Goal: Information Seeking & Learning: Find specific fact

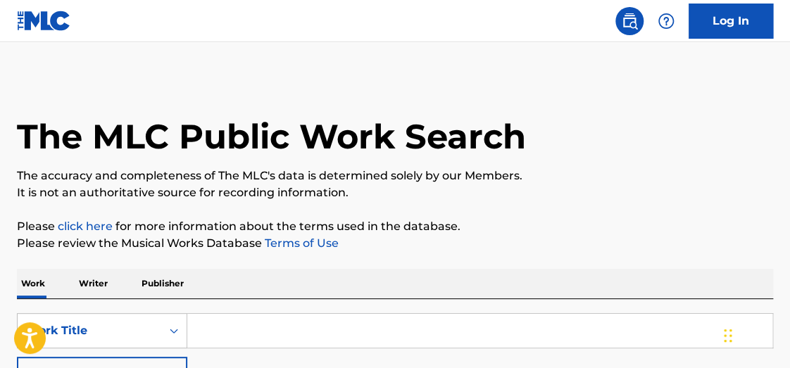
click at [92, 288] on p "Writer" at bounding box center [93, 284] width 37 height 30
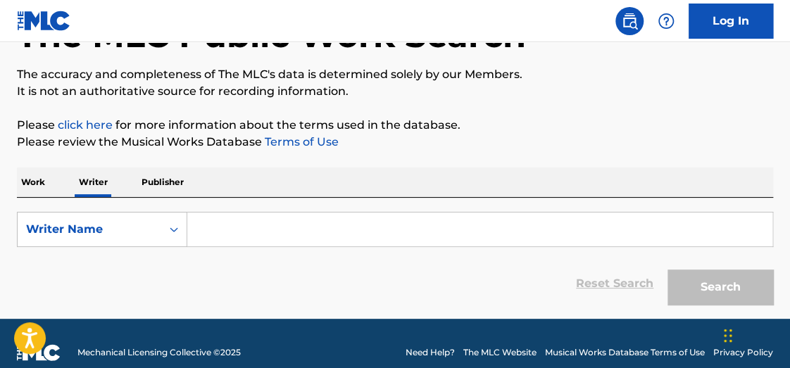
scroll to position [102, 0]
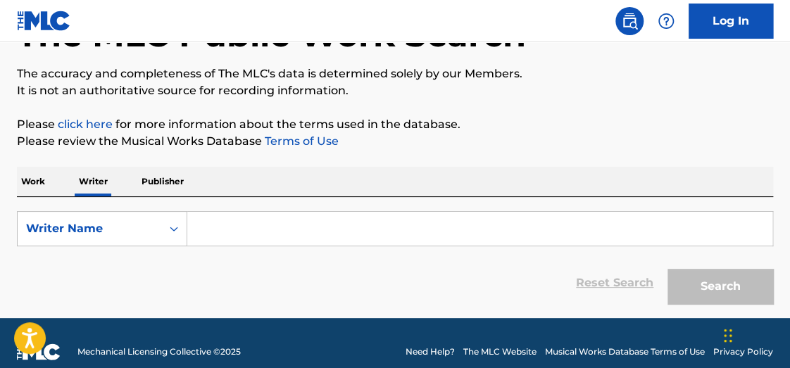
click at [287, 227] on input "Search Form" at bounding box center [479, 229] width 585 height 34
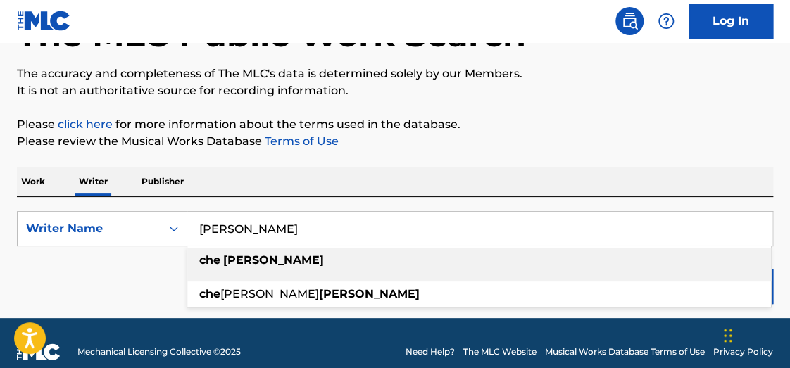
type input "[PERSON_NAME]"
click at [320, 262] on div "[PERSON_NAME]" at bounding box center [479, 260] width 584 height 25
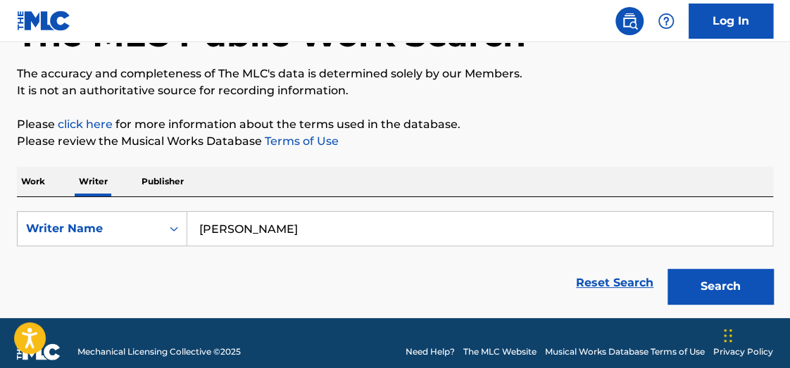
click at [738, 278] on button "Search" at bounding box center [721, 286] width 106 height 35
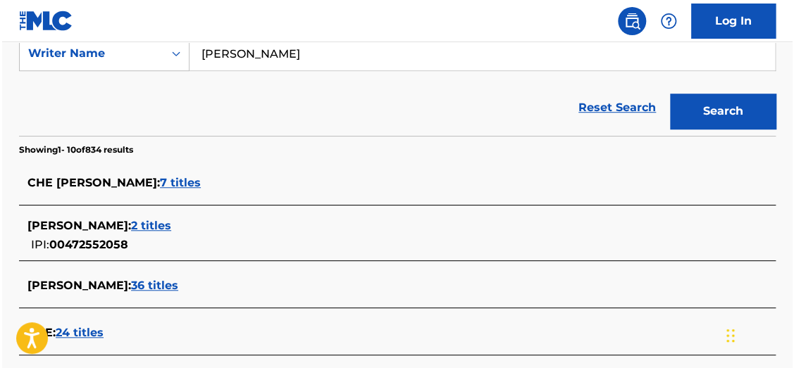
scroll to position [346, 0]
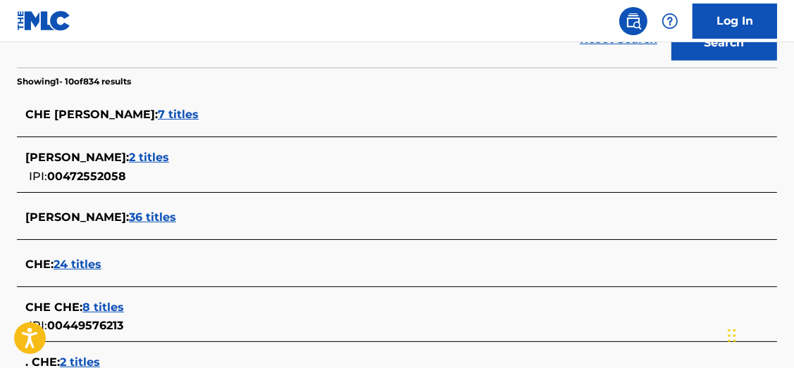
click at [771, 86] on section "Showing 1 - 10 of 834 results" at bounding box center [397, 78] width 760 height 20
click at [170, 118] on span "7 titles" at bounding box center [178, 114] width 41 height 13
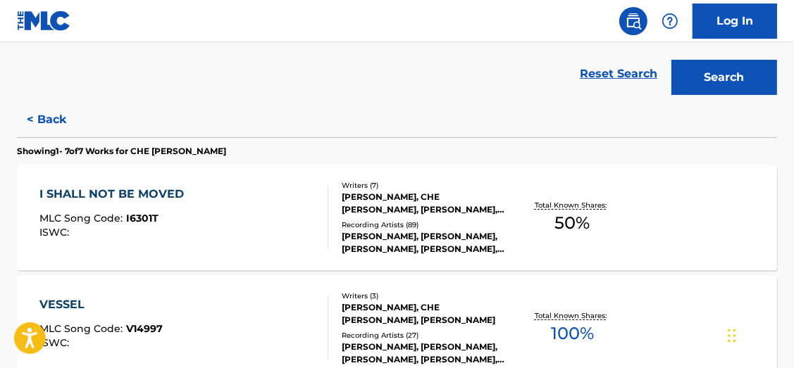
scroll to position [0, 0]
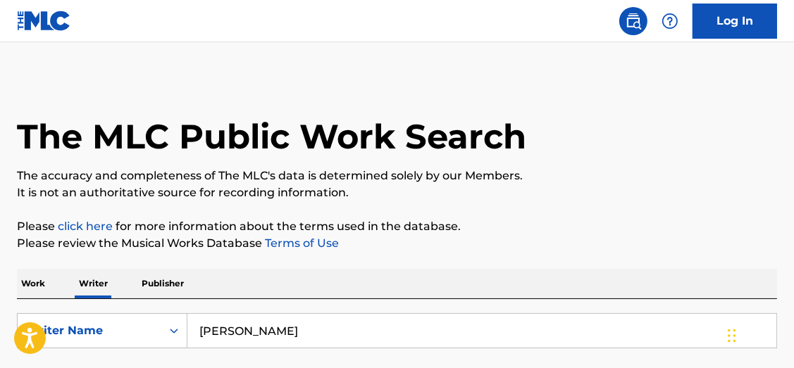
click at [25, 287] on p "Work" at bounding box center [33, 284] width 32 height 30
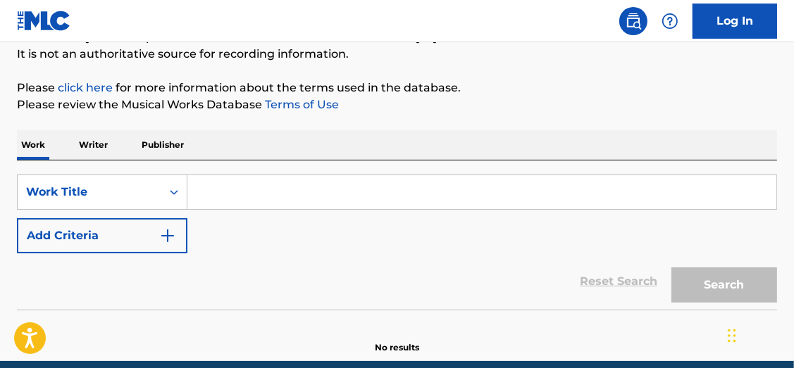
scroll to position [147, 0]
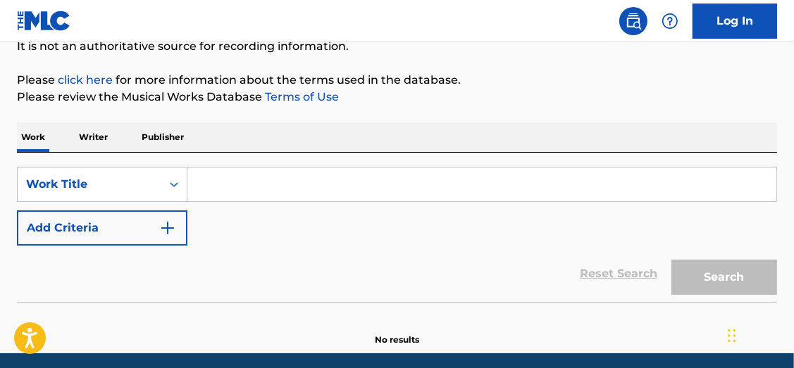
drag, startPoint x: 354, startPoint y: 188, endPoint x: 347, endPoint y: 191, distance: 8.2
click at [354, 188] on input "Search Form" at bounding box center [481, 185] width 589 height 34
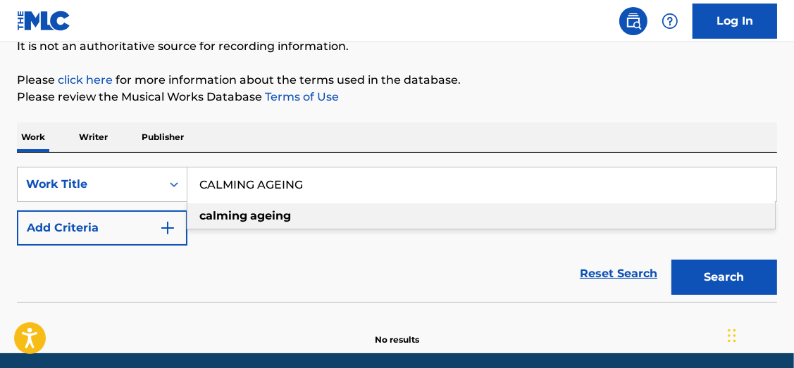
type input "CALMING AGEING"
click at [359, 138] on div "Work Writer Publisher" at bounding box center [397, 138] width 760 height 30
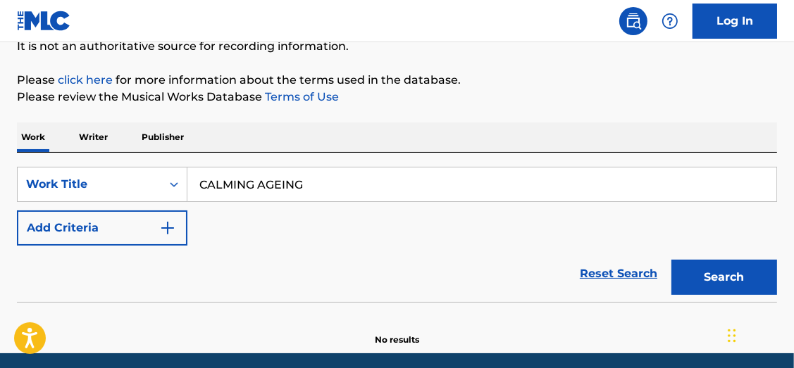
click at [170, 231] on img "Search Form" at bounding box center [167, 228] width 17 height 17
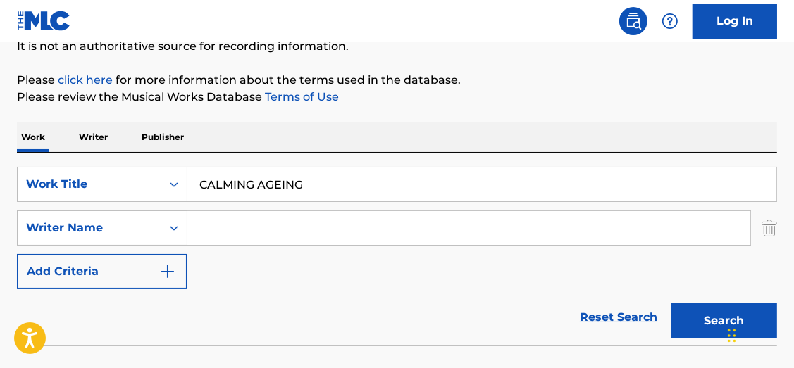
click at [245, 229] on input "Search Form" at bounding box center [468, 228] width 563 height 34
type input "[PERSON_NAME]"
click at [671, 304] on button "Search" at bounding box center [724, 321] width 106 height 35
click at [692, 323] on button "Search" at bounding box center [724, 321] width 106 height 35
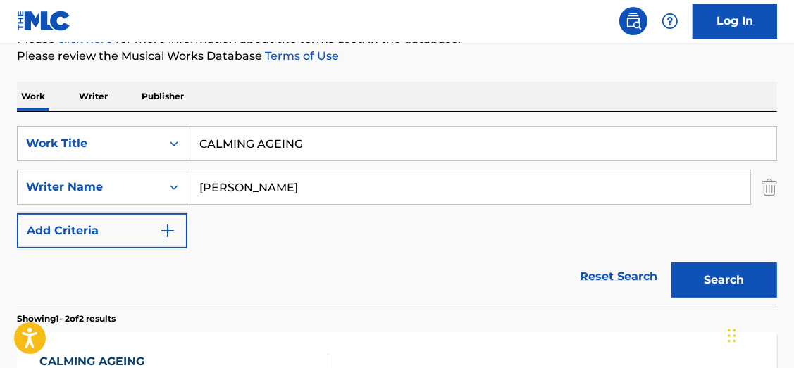
scroll to position [177, 0]
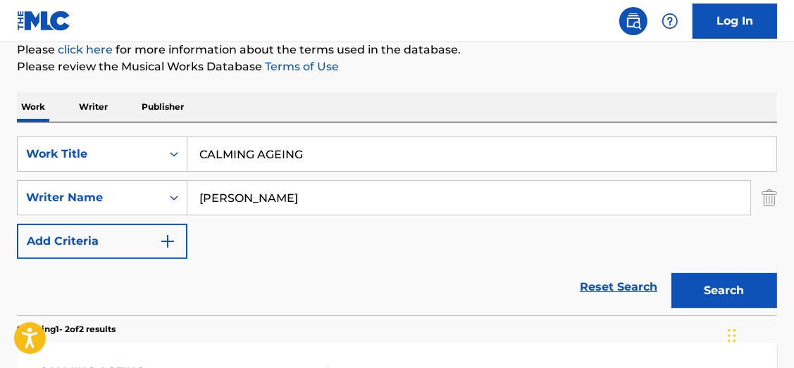
drag, startPoint x: 409, startPoint y: 163, endPoint x: 61, endPoint y: 81, distance: 357.5
click at [120, 92] on div "Work Writer Publisher SearchWithCriteria93d31c4f-af8f-43c4-aee9-51da681e79a4 Wo…" at bounding box center [397, 358] width 760 height 533
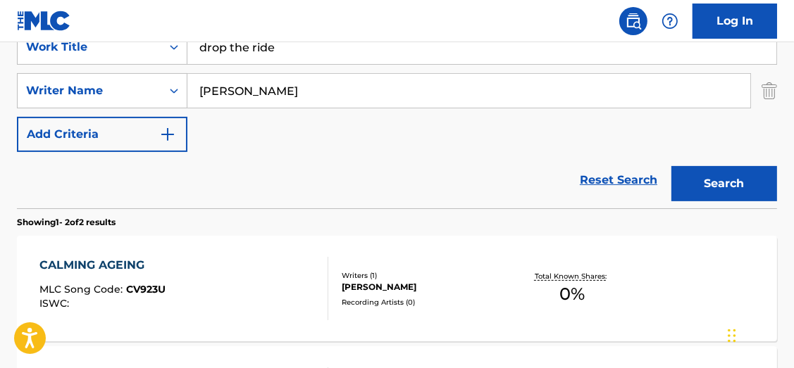
scroll to position [285, 0]
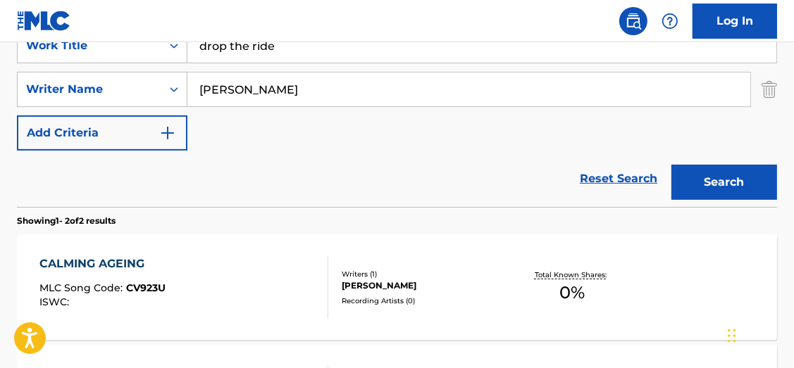
click at [719, 194] on button "Search" at bounding box center [724, 182] width 106 height 35
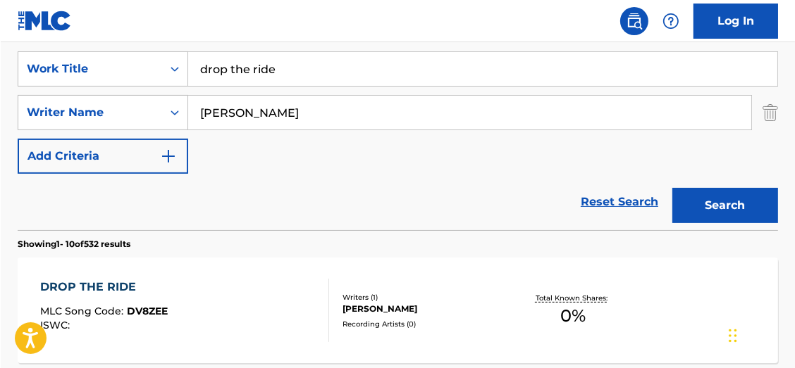
scroll to position [259, 0]
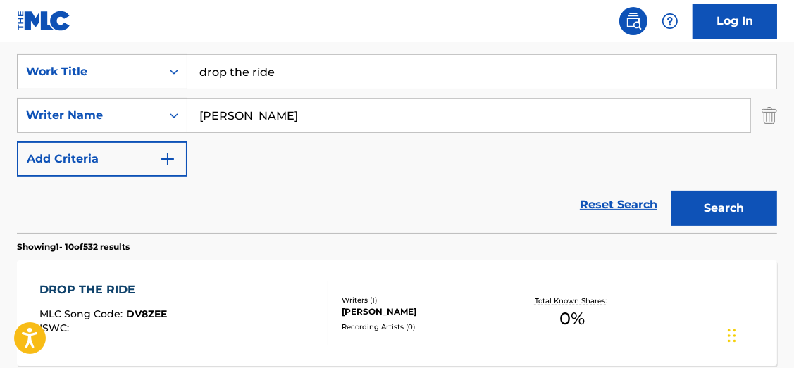
drag, startPoint x: 288, startPoint y: 65, endPoint x: 61, endPoint y: 18, distance: 231.7
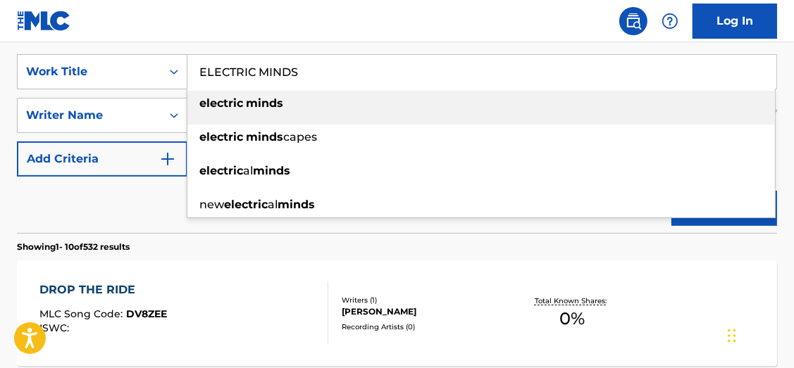
click at [310, 109] on div "electric minds" at bounding box center [481, 103] width 588 height 25
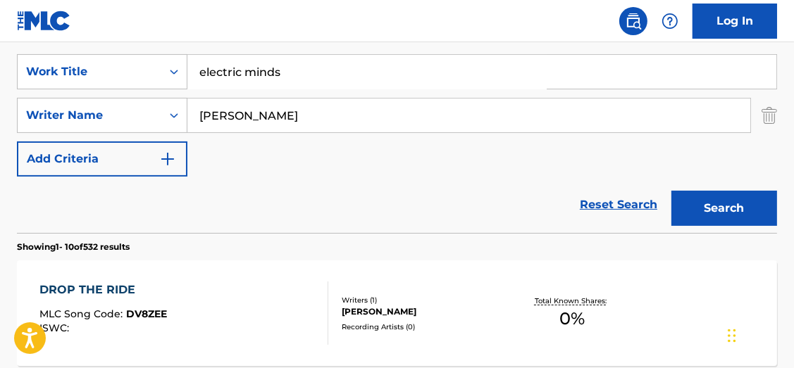
click at [735, 202] on button "Search" at bounding box center [724, 208] width 106 height 35
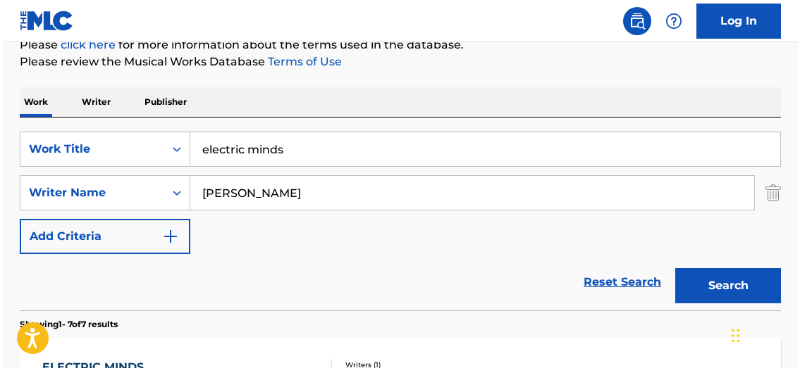
scroll to position [179, 0]
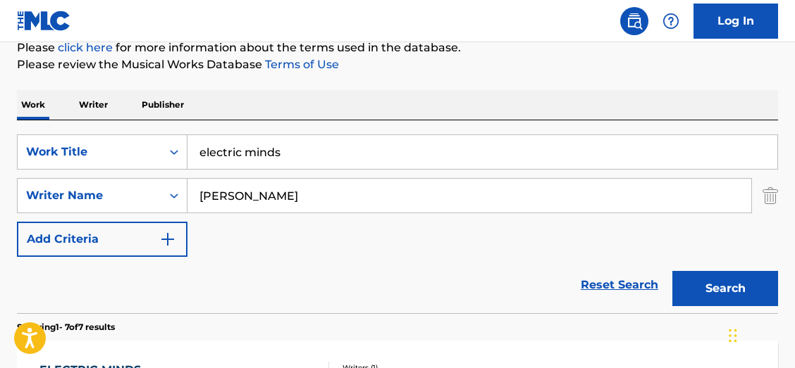
click at [4, 32] on nav "Log In" at bounding box center [397, 21] width 795 height 42
drag, startPoint x: 302, startPoint y: 149, endPoint x: 35, endPoint y: 63, distance: 280.7
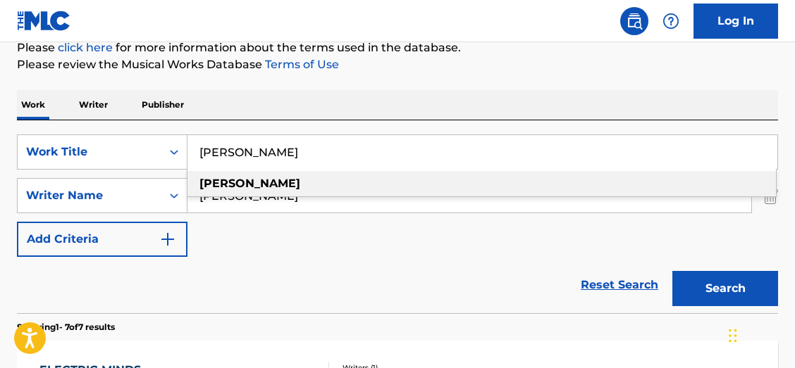
click at [225, 180] on strong "[PERSON_NAME]" at bounding box center [249, 183] width 101 height 13
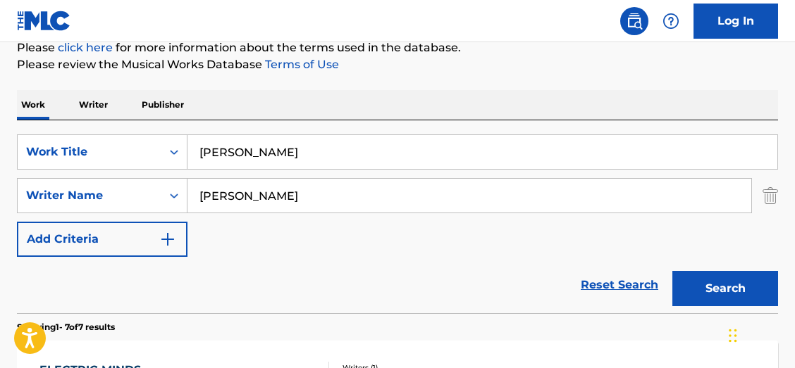
click at [706, 290] on button "Search" at bounding box center [725, 288] width 106 height 35
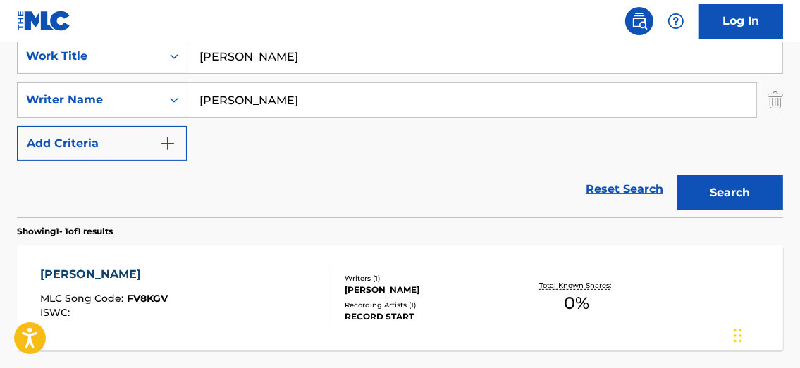
scroll to position [218, 0]
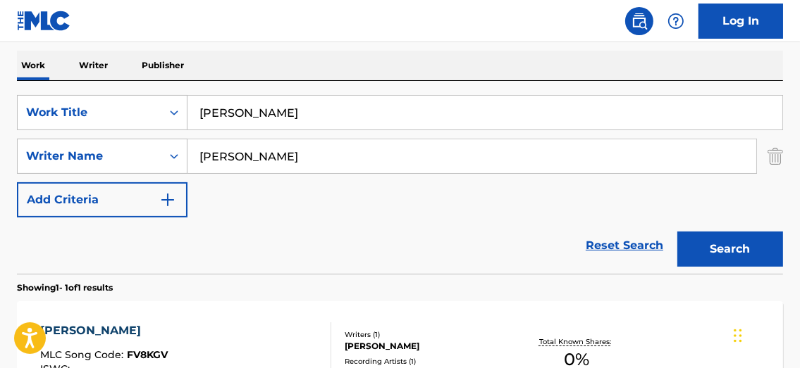
drag, startPoint x: 261, startPoint y: 109, endPoint x: 154, endPoint y: 88, distance: 109.8
click at [204, 97] on input "[PERSON_NAME]" at bounding box center [484, 113] width 595 height 34
click at [733, 245] on button "Search" at bounding box center [730, 249] width 106 height 35
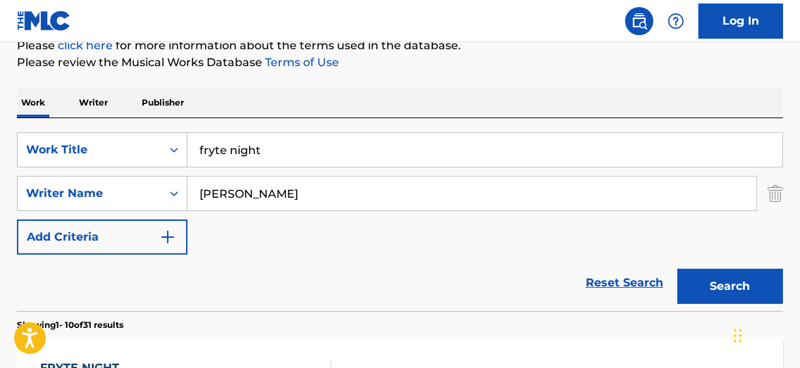
scroll to position [161, 0]
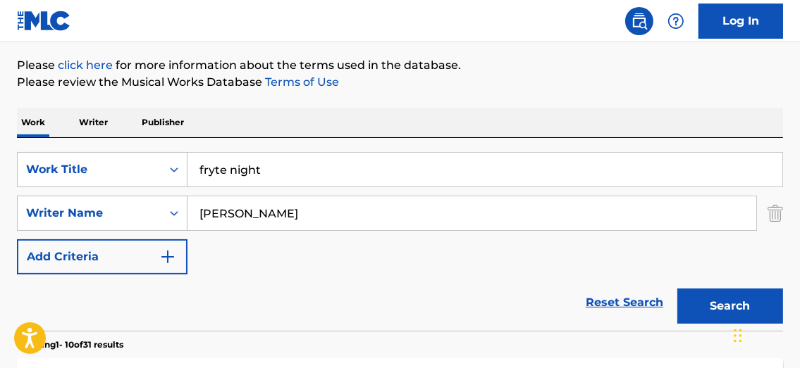
drag, startPoint x: 283, startPoint y: 162, endPoint x: 68, endPoint y: 70, distance: 233.2
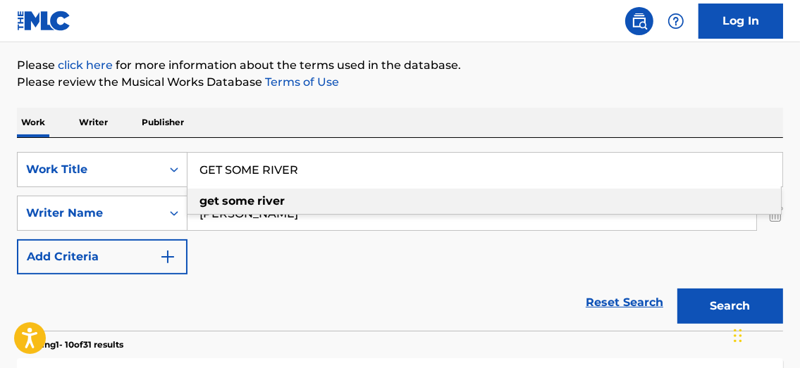
click at [261, 199] on strong "river" at bounding box center [270, 200] width 27 height 13
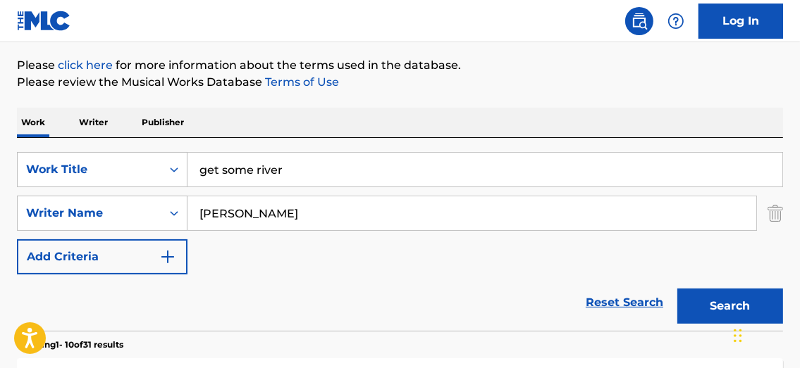
click at [718, 299] on button "Search" at bounding box center [730, 306] width 106 height 35
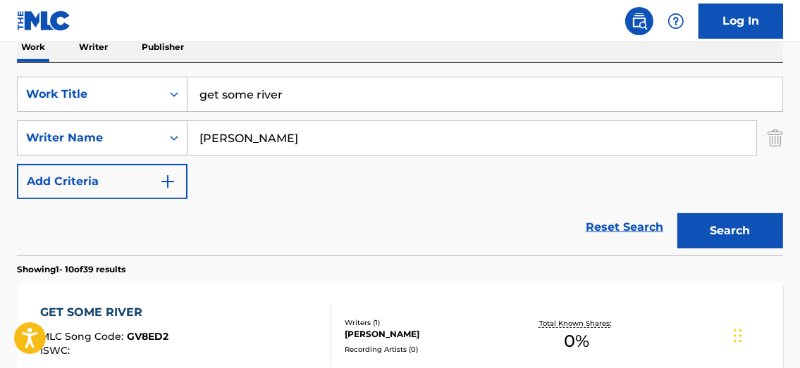
scroll to position [216, 0]
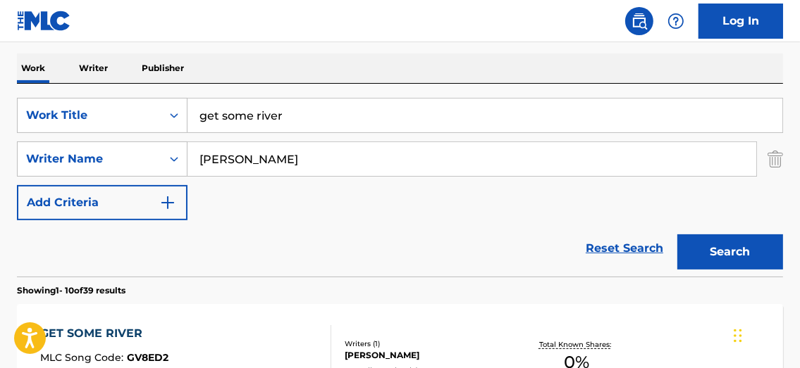
drag, startPoint x: 314, startPoint y: 114, endPoint x: 31, endPoint y: 30, distance: 295.4
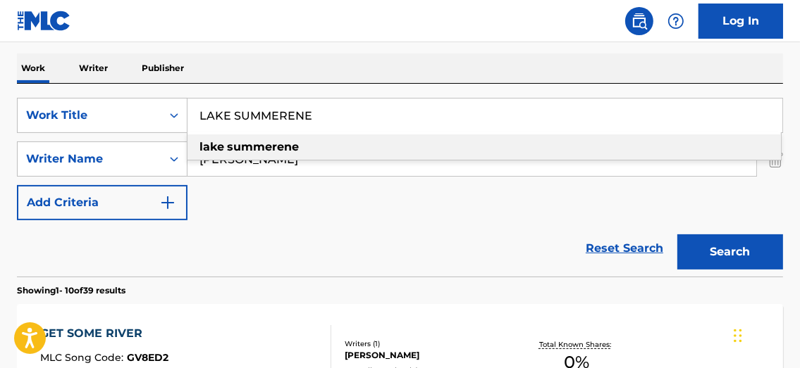
click at [252, 151] on strong "summerene" at bounding box center [263, 146] width 72 height 13
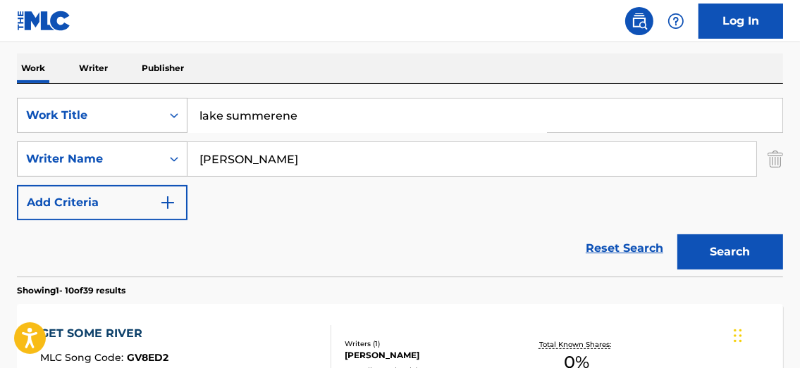
drag, startPoint x: 748, startPoint y: 252, endPoint x: 722, endPoint y: 245, distance: 26.1
click at [748, 252] on button "Search" at bounding box center [730, 252] width 106 height 35
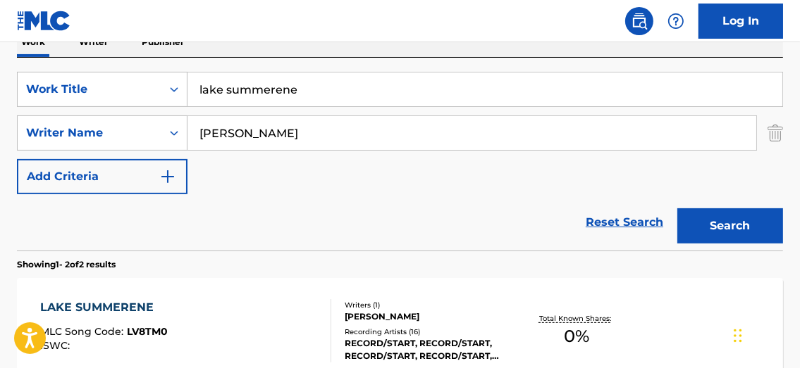
scroll to position [183, 0]
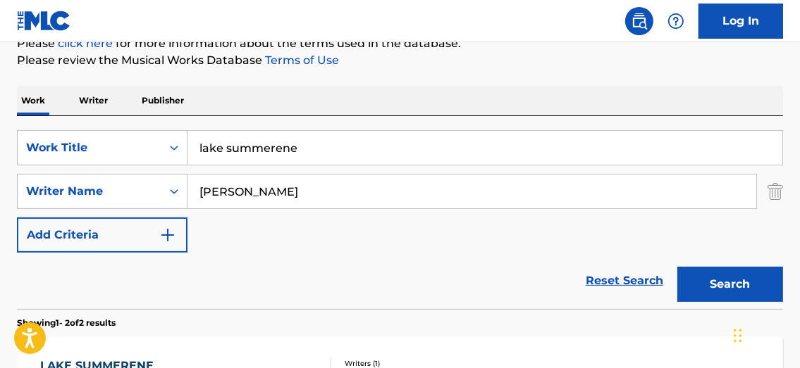
click at [165, 86] on div "Work Writer Publisher SearchWithCriteria93d31c4f-af8f-43c4-aee9-51da681e79a4 Wo…" at bounding box center [400, 352] width 766 height 533
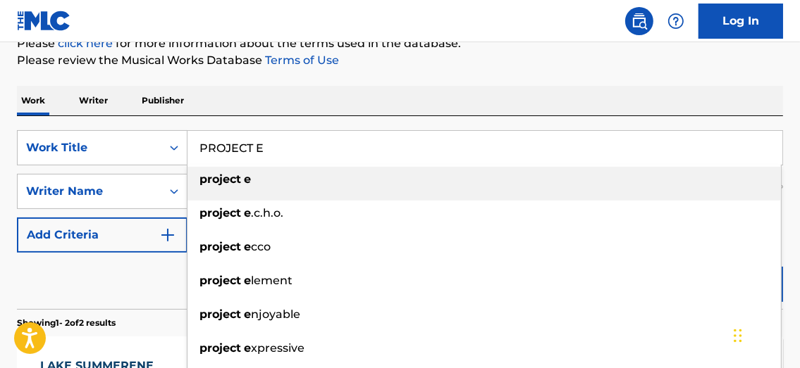
click at [269, 177] on div "project e" at bounding box center [483, 179] width 593 height 25
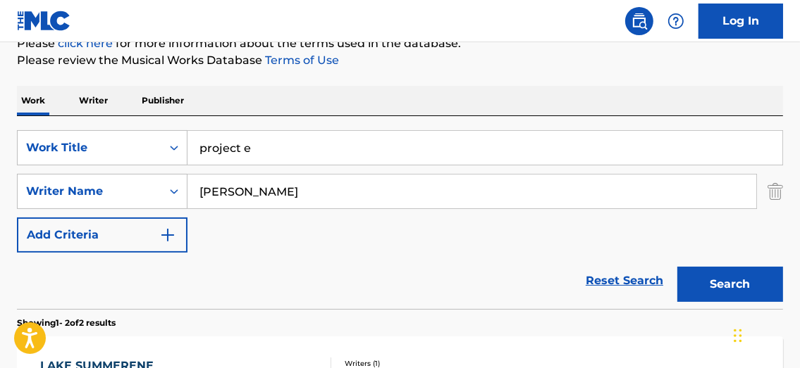
click at [744, 281] on button "Search" at bounding box center [730, 284] width 106 height 35
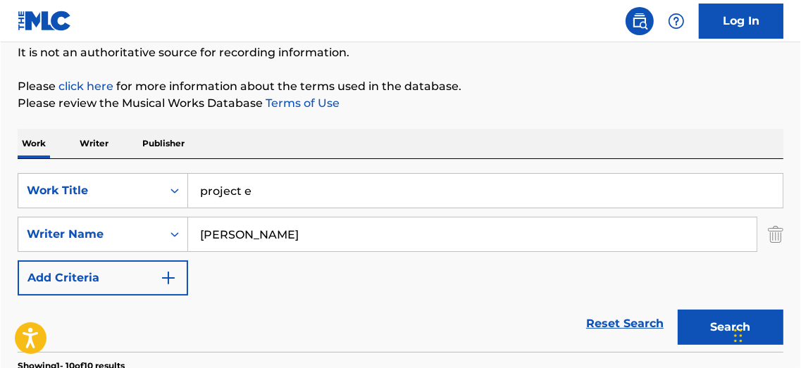
scroll to position [129, 0]
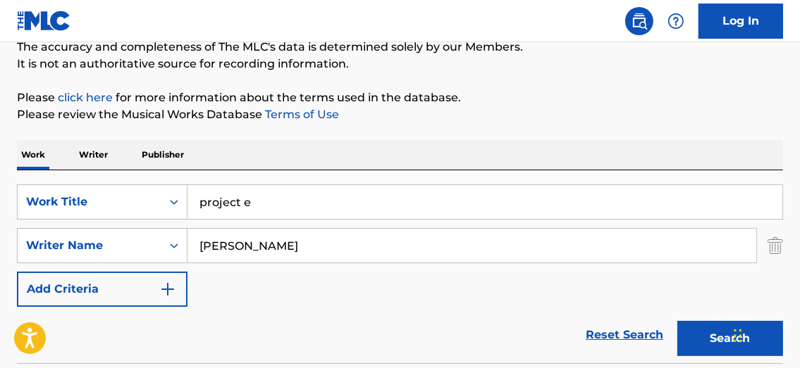
drag, startPoint x: 354, startPoint y: 194, endPoint x: 118, endPoint y: 168, distance: 237.4
click at [149, 175] on div "SearchWithCriteria93d31c4f-af8f-43c4-aee9-51da681e79a4 Work Title project e Sea…" at bounding box center [400, 266] width 766 height 193
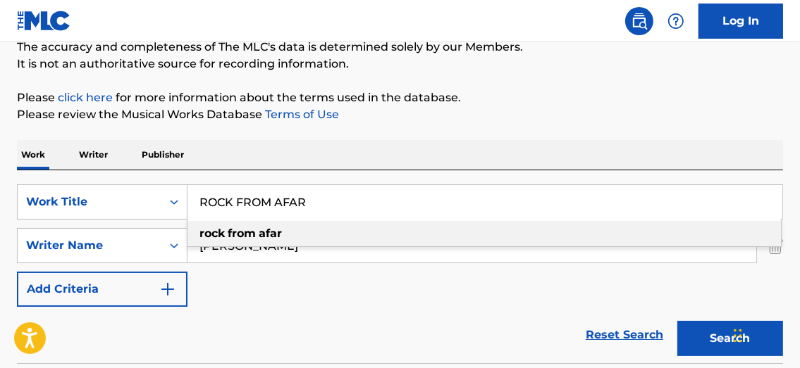
click at [272, 239] on strong "afar" at bounding box center [270, 233] width 23 height 13
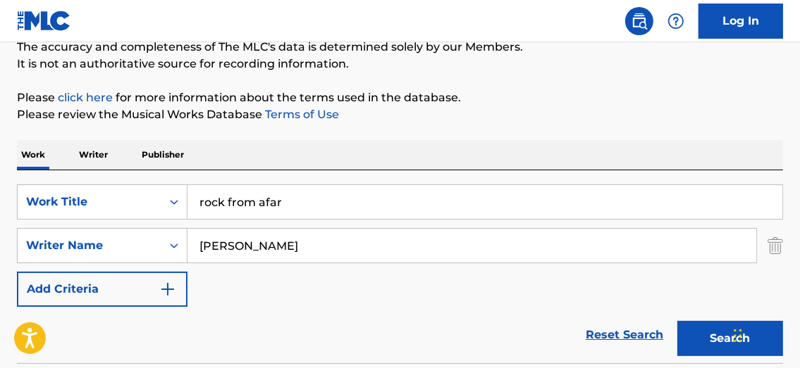
click at [695, 332] on button "Search" at bounding box center [730, 338] width 106 height 35
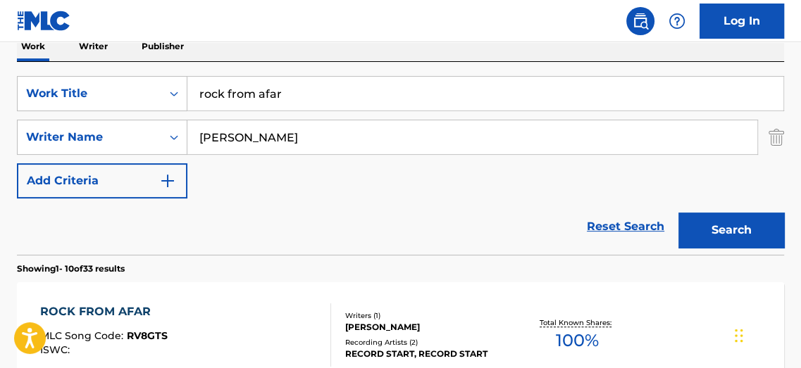
scroll to position [235, 0]
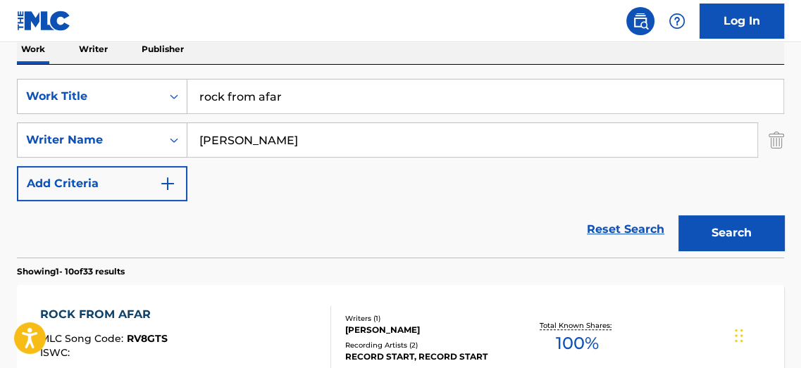
drag, startPoint x: 325, startPoint y: 106, endPoint x: 4, endPoint y: 2, distance: 338.4
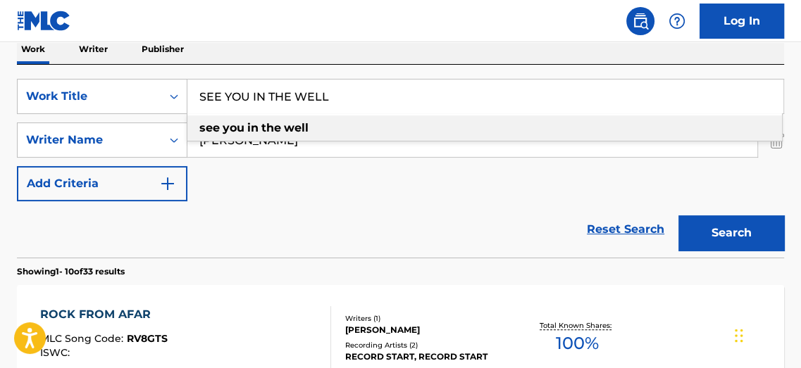
click at [333, 126] on div "see you in the well" at bounding box center [484, 128] width 595 height 25
type input "see you in the well"
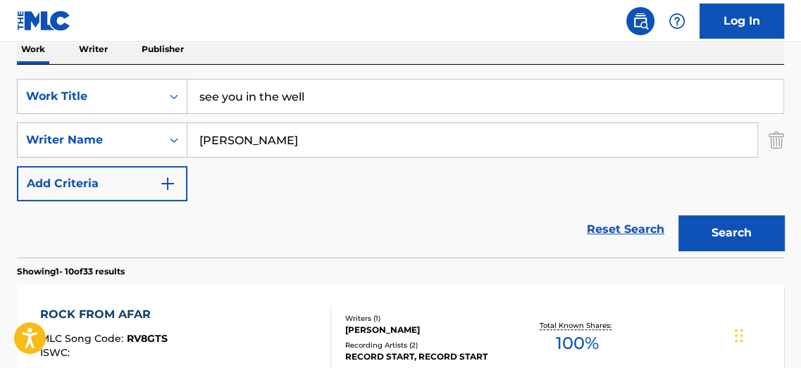
click at [743, 221] on button "Search" at bounding box center [731, 233] width 106 height 35
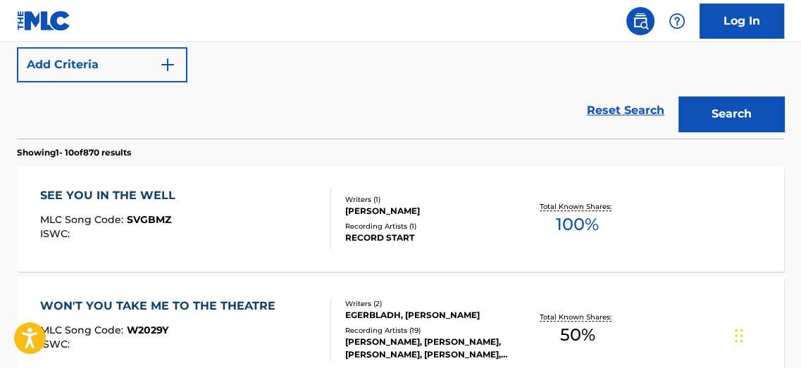
scroll to position [356, 0]
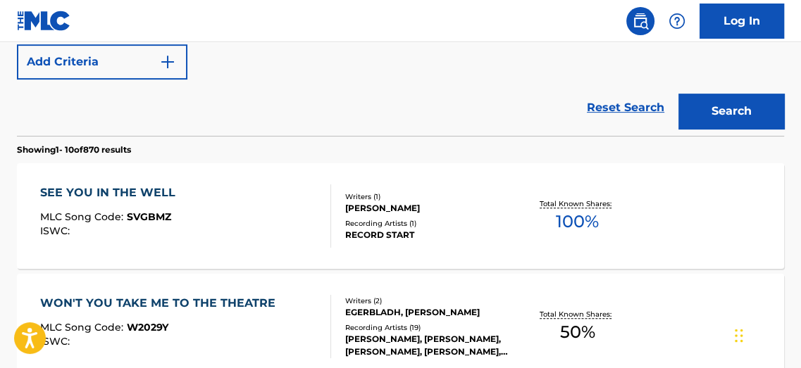
click at [593, 216] on span "100 %" at bounding box center [577, 221] width 43 height 25
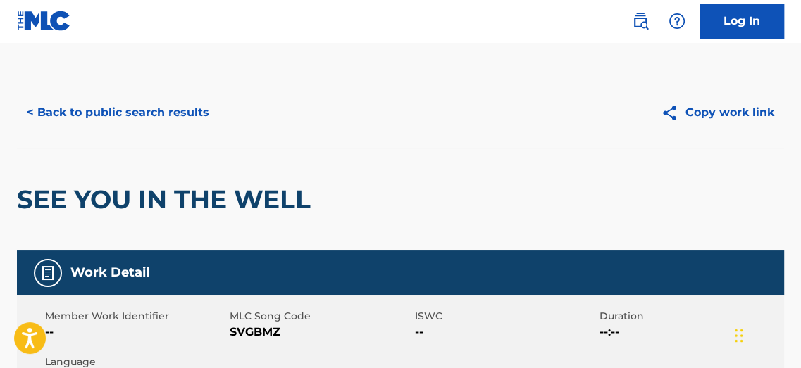
scroll to position [437, 0]
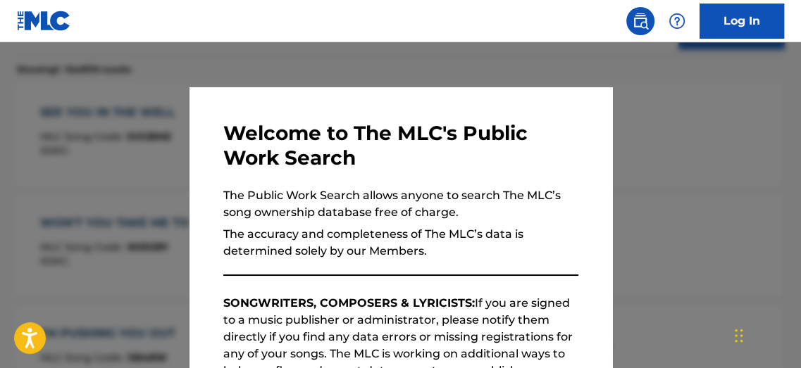
drag, startPoint x: 422, startPoint y: 69, endPoint x: 442, endPoint y: 72, distance: 19.9
click at [426, 69] on div at bounding box center [400, 226] width 801 height 368
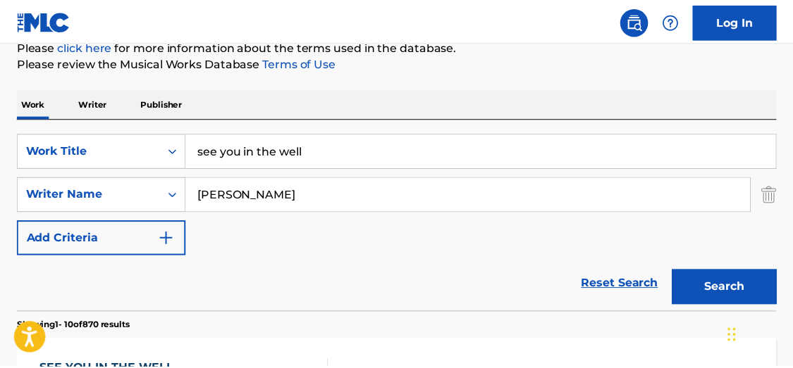
scroll to position [172, 0]
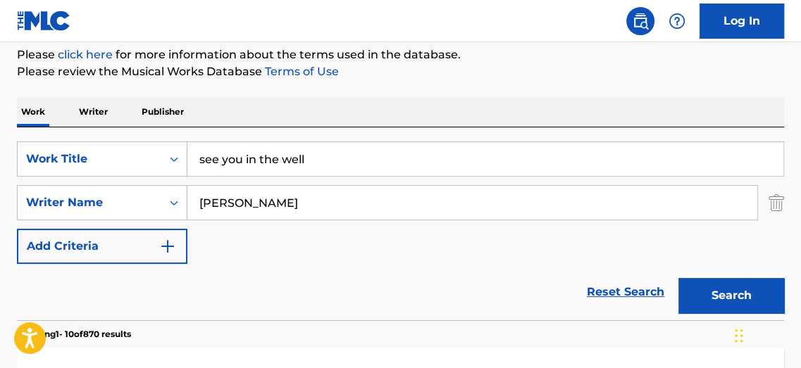
drag, startPoint x: 110, startPoint y: 63, endPoint x: 23, endPoint y: 27, distance: 94.5
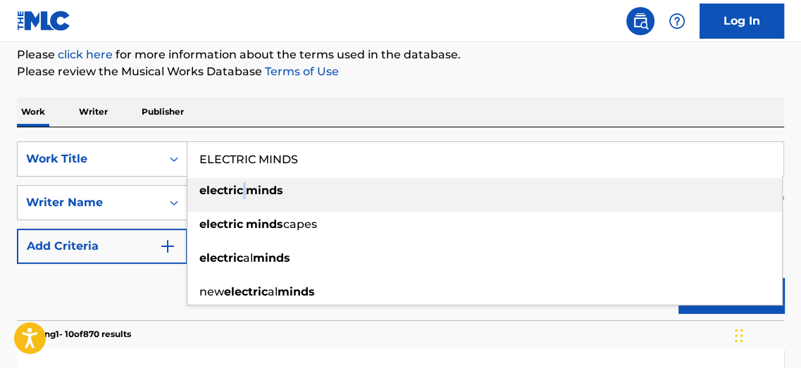
click at [247, 194] on div "electric minds" at bounding box center [484, 190] width 595 height 25
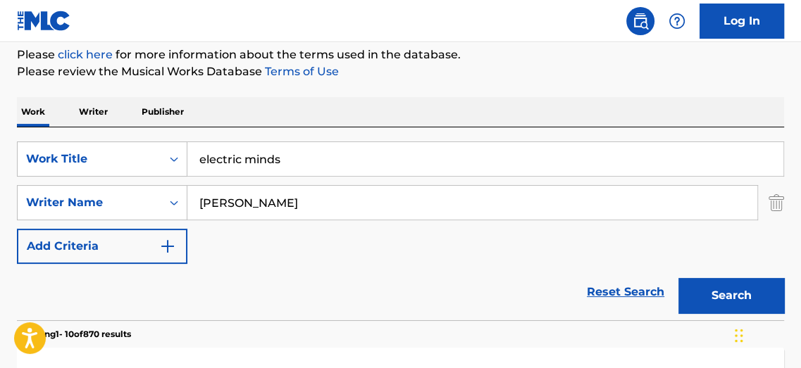
drag, startPoint x: 727, startPoint y: 292, endPoint x: 731, endPoint y: 279, distance: 14.0
click at [728, 292] on button "Search" at bounding box center [731, 295] width 106 height 35
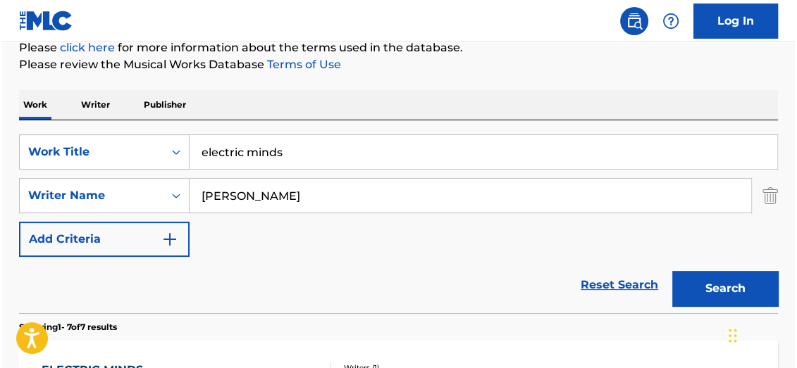
scroll to position [180, 0]
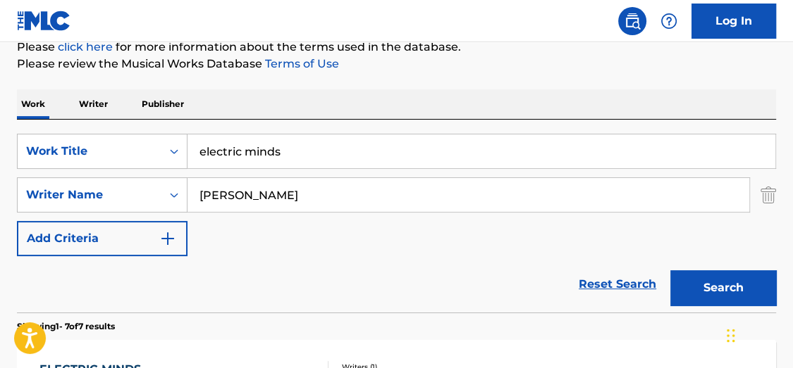
drag, startPoint x: 347, startPoint y: 146, endPoint x: 26, endPoint y: 21, distance: 344.6
click at [742, 280] on button "Search" at bounding box center [723, 288] width 106 height 35
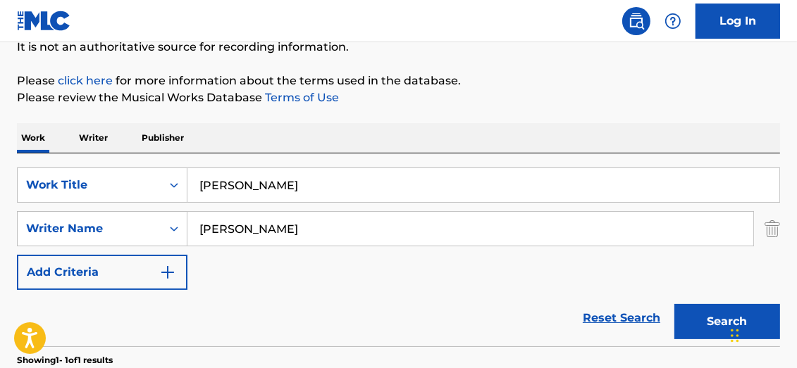
scroll to position [125, 0]
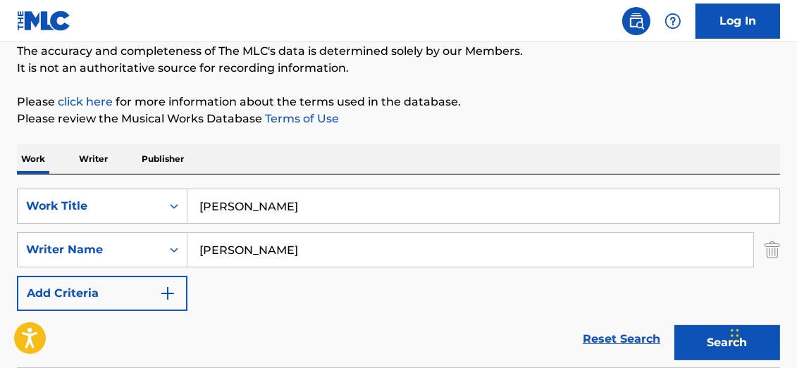
drag, startPoint x: 154, startPoint y: 188, endPoint x: 149, endPoint y: 179, distance: 10.4
click at [150, 186] on div "SearchWithCriteria93d31c4f-af8f-43c4-aee9-51da681e79a4 Work Title [PERSON_NAME]…" at bounding box center [398, 271] width 763 height 193
drag, startPoint x: 702, startPoint y: 352, endPoint x: 707, endPoint y: 326, distance: 25.8
click at [702, 351] on button "Search" at bounding box center [727, 342] width 106 height 35
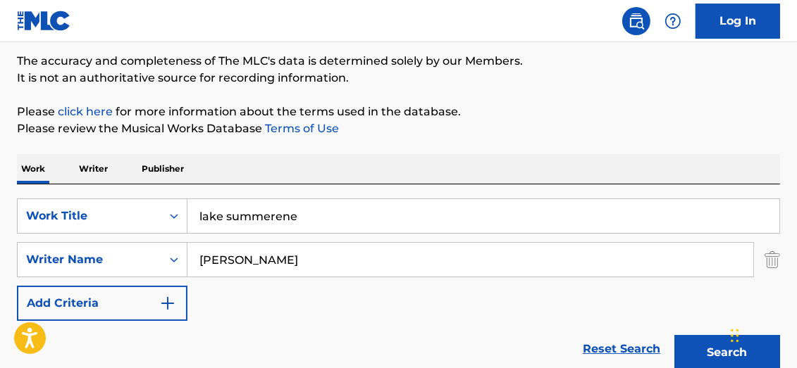
scroll to position [116, 0]
drag, startPoint x: 307, startPoint y: 213, endPoint x: 49, endPoint y: 135, distance: 270.1
click at [46, 147] on div "The MLC Public Work Search The accuracy and completeness of The MLC's data is d…" at bounding box center [398, 324] width 797 height 725
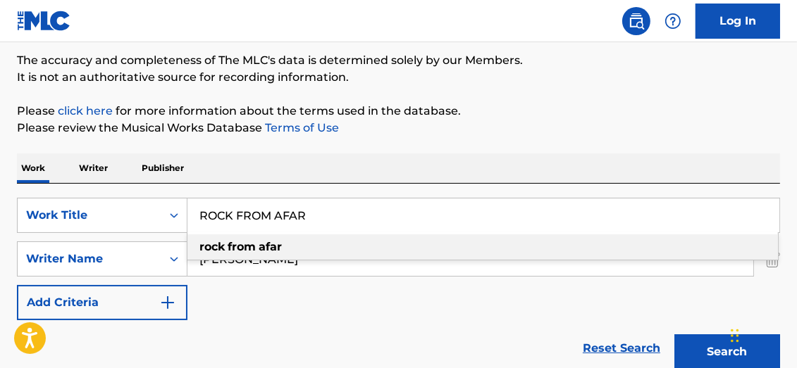
click at [254, 242] on strong "from" at bounding box center [242, 246] width 28 height 13
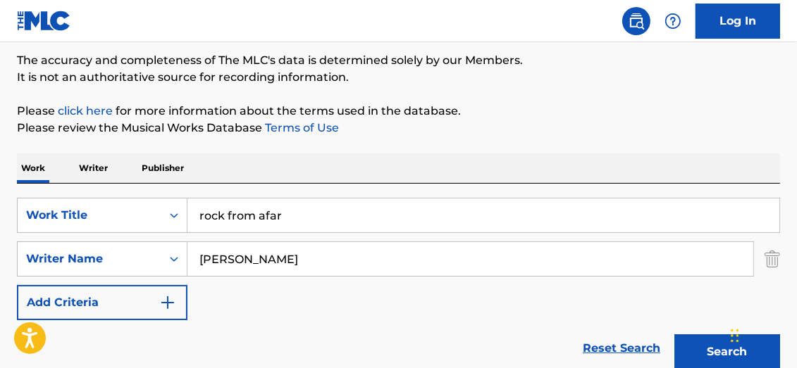
click at [699, 351] on button "Search" at bounding box center [727, 352] width 106 height 35
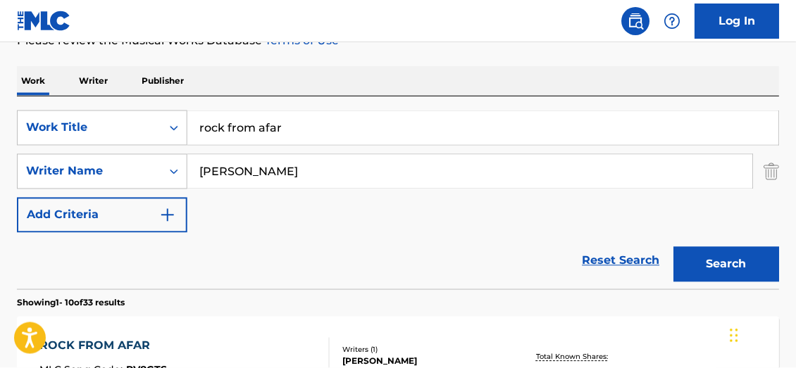
scroll to position [200, 0]
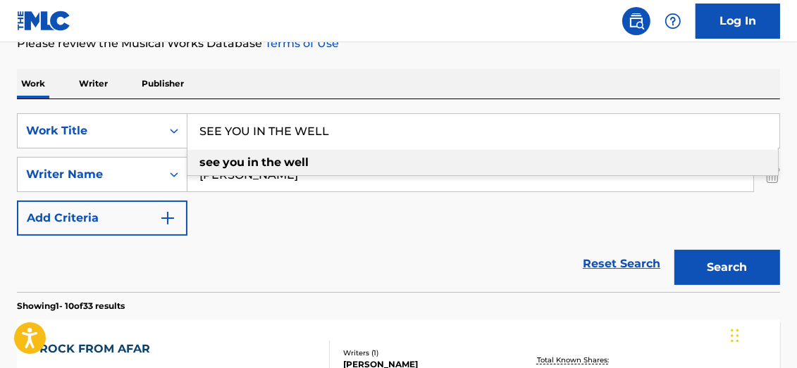
click at [306, 158] on strong "well" at bounding box center [296, 162] width 25 height 13
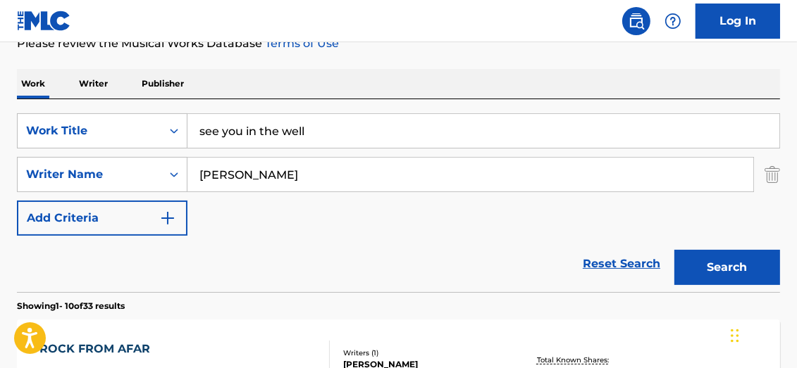
click at [741, 266] on button "Search" at bounding box center [727, 267] width 106 height 35
drag, startPoint x: 798, startPoint y: 92, endPoint x: 802, endPoint y: 107, distance: 15.4
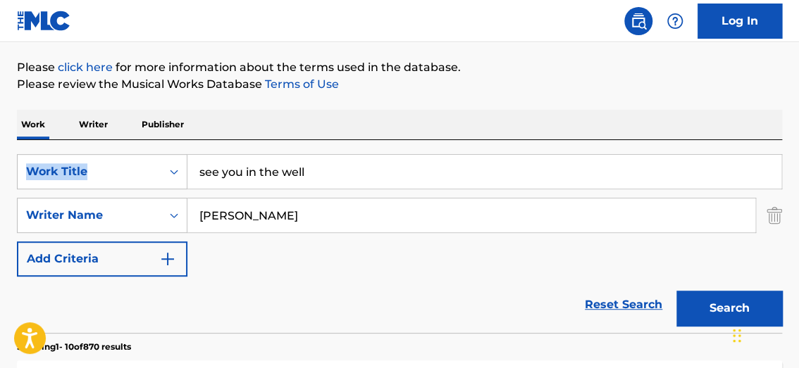
scroll to position [162, 0]
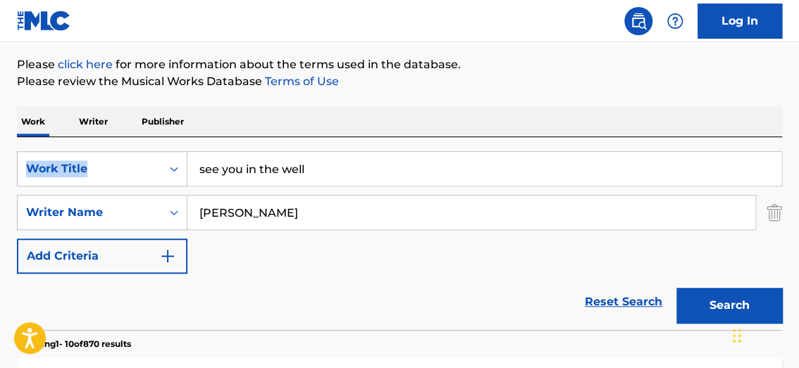
click at [303, 161] on input "see you in the well" at bounding box center [484, 169] width 594 height 34
drag, startPoint x: 316, startPoint y: 167, endPoint x: -19, endPoint y: 75, distance: 347.6
click at [0, 75] on html "Accessibility Screen-Reader Guide, Feedback, and Issue Reporting | New window C…" at bounding box center [399, 22] width 799 height 368
type input "electric minds"
click at [700, 297] on button "Search" at bounding box center [729, 305] width 106 height 35
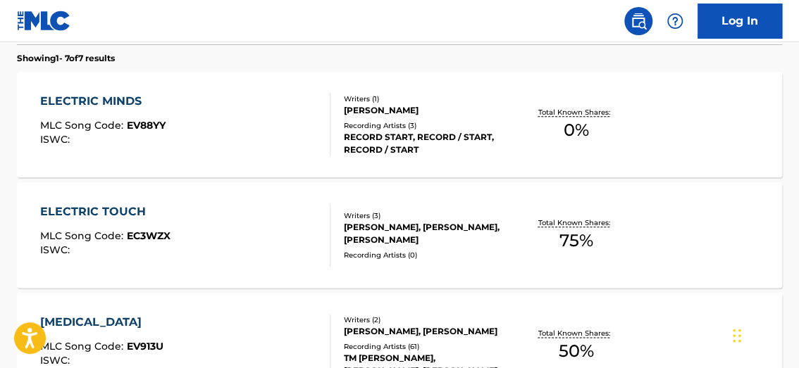
scroll to position [446, 0]
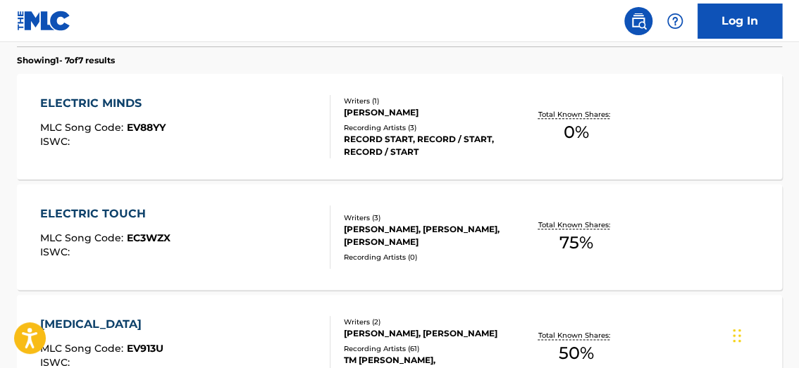
click at [587, 130] on span "0 %" at bounding box center [575, 132] width 25 height 25
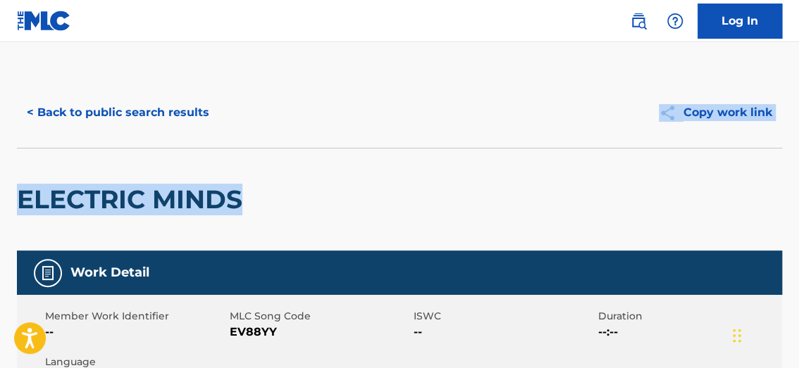
drag, startPoint x: 798, startPoint y: 111, endPoint x: 805, endPoint y: 176, distance: 65.2
click at [790, 176] on html "Accessibility Screen-Reader Guide, Feedback, and Issue Reporting | New window C…" at bounding box center [399, 184] width 799 height 368
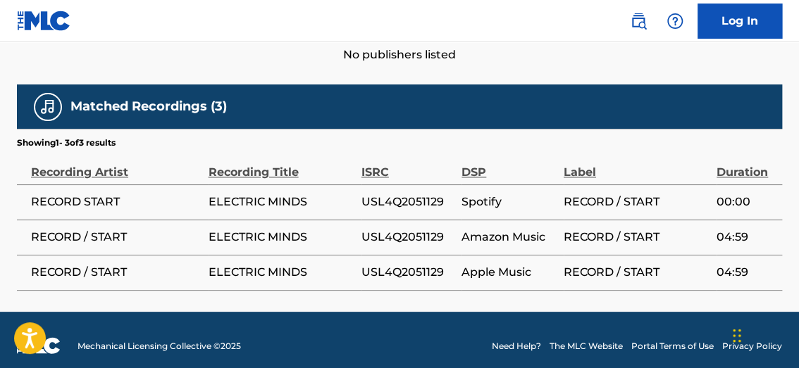
scroll to position [693, 0]
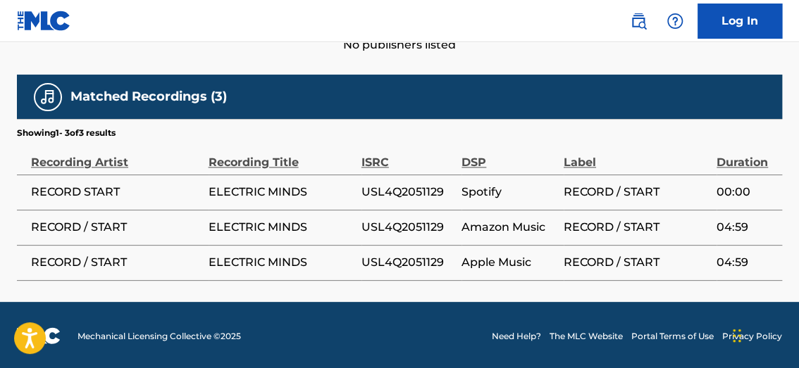
click at [392, 187] on span "USL4Q2051129" at bounding box center [407, 192] width 93 height 17
copy span "USL4Q2051129"
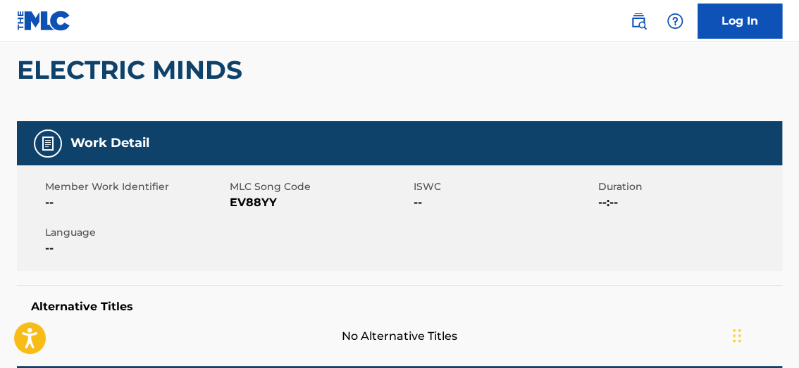
scroll to position [101, 0]
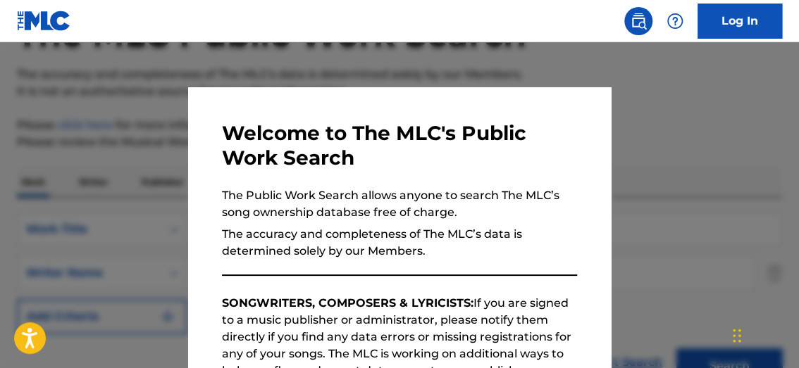
scroll to position [527, 0]
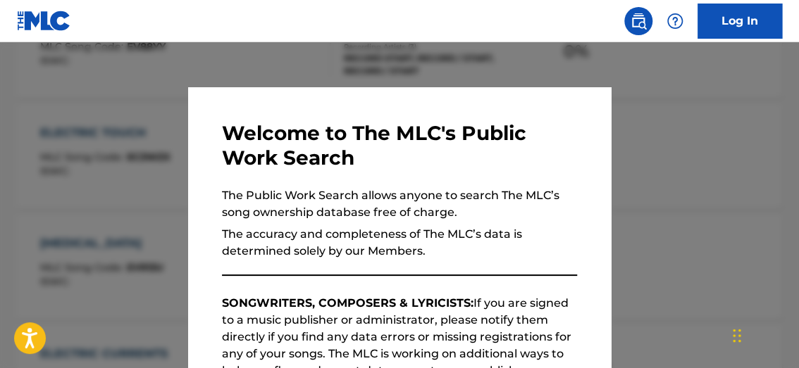
drag, startPoint x: 452, startPoint y: 66, endPoint x: 604, endPoint y: 106, distance: 157.9
click at [454, 66] on div at bounding box center [399, 226] width 799 height 368
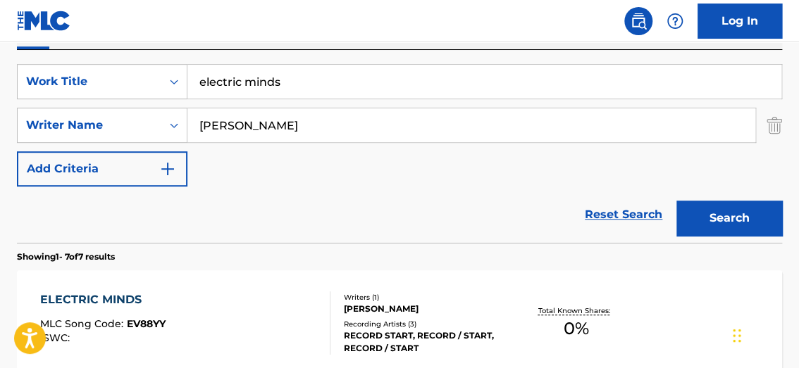
scroll to position [232, 0]
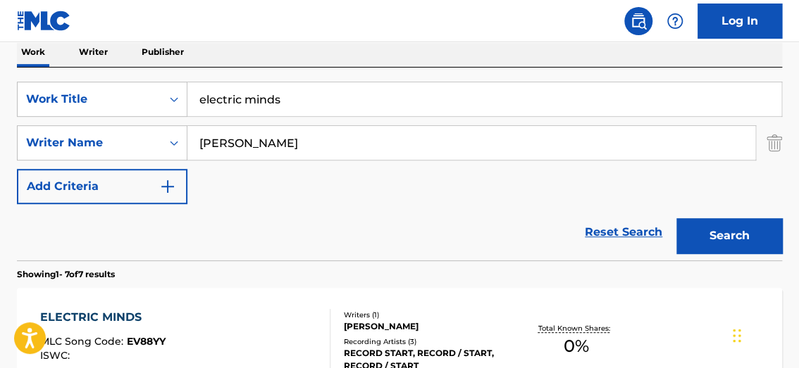
drag, startPoint x: 328, startPoint y: 97, endPoint x: 72, endPoint y: 46, distance: 260.9
type input "[PERSON_NAME]"
click at [743, 225] on button "Search" at bounding box center [729, 235] width 106 height 35
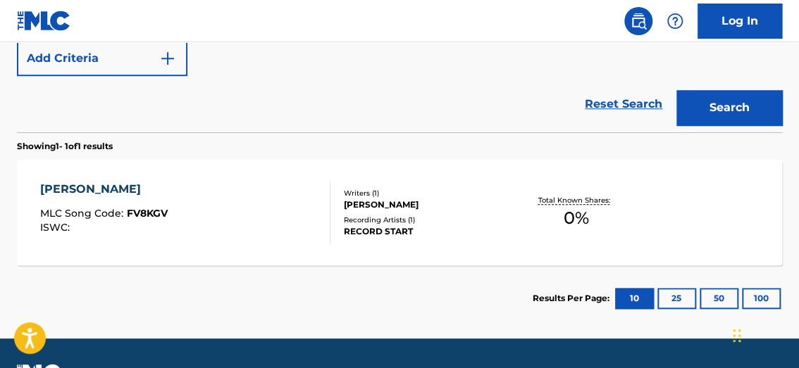
scroll to position [363, 0]
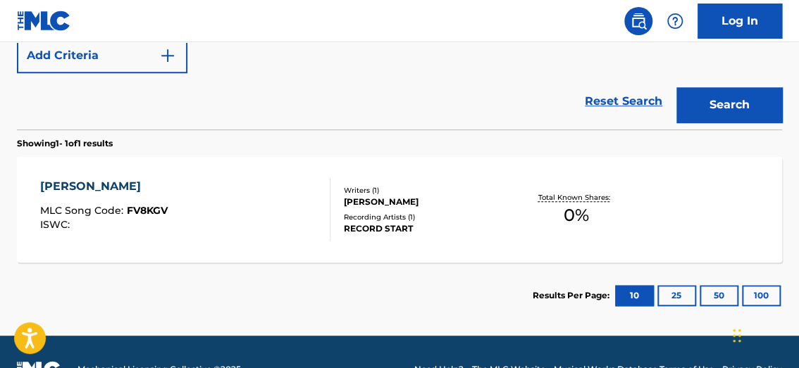
click at [582, 215] on span "0 %" at bounding box center [575, 215] width 25 height 25
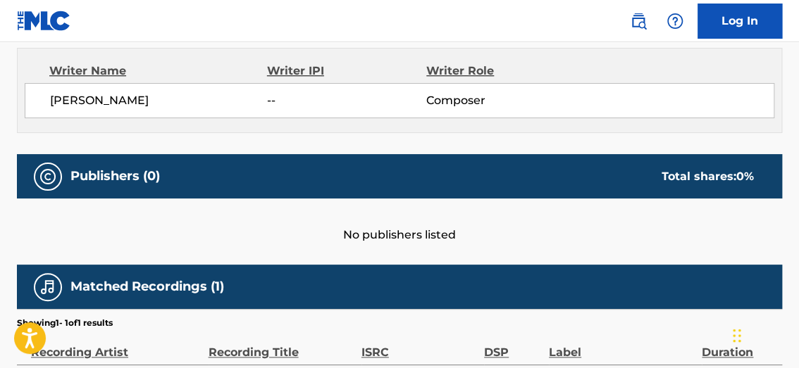
scroll to position [623, 0]
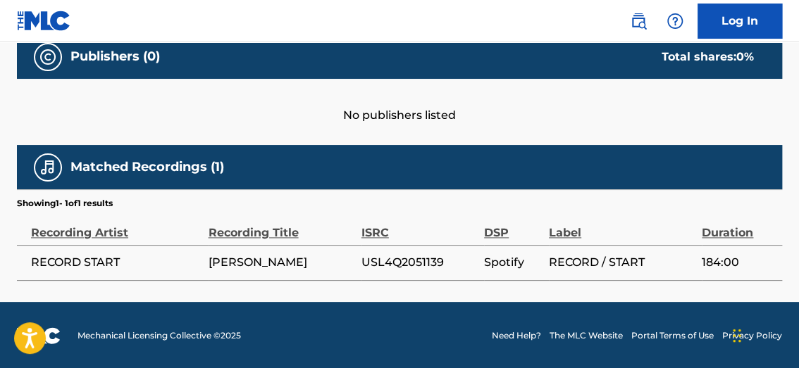
click at [402, 266] on span "USL4Q2051139" at bounding box center [419, 262] width 116 height 17
copy span "USL4Q2051139"
drag, startPoint x: 781, startPoint y: 102, endPoint x: 530, endPoint y: 66, distance: 253.5
click at [781, 102] on div "No publishers listed" at bounding box center [399, 101] width 765 height 45
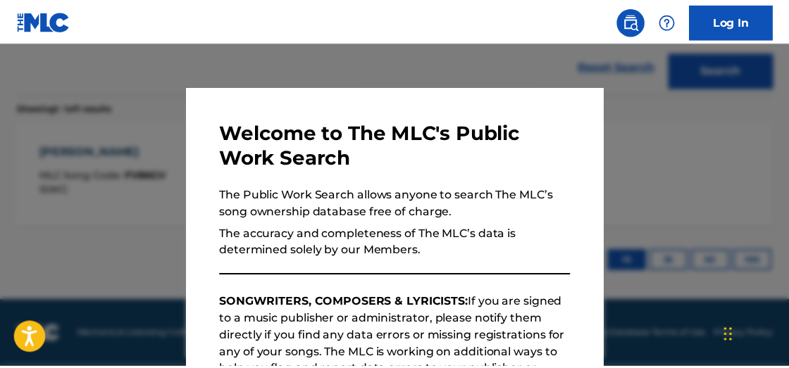
scroll to position [397, 0]
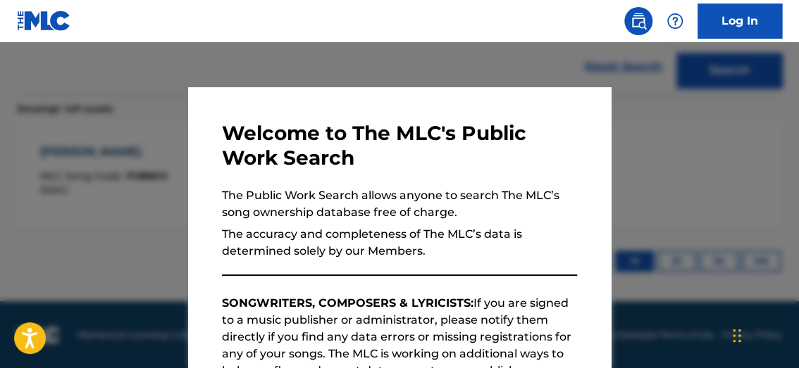
click at [266, 44] on div at bounding box center [399, 226] width 799 height 368
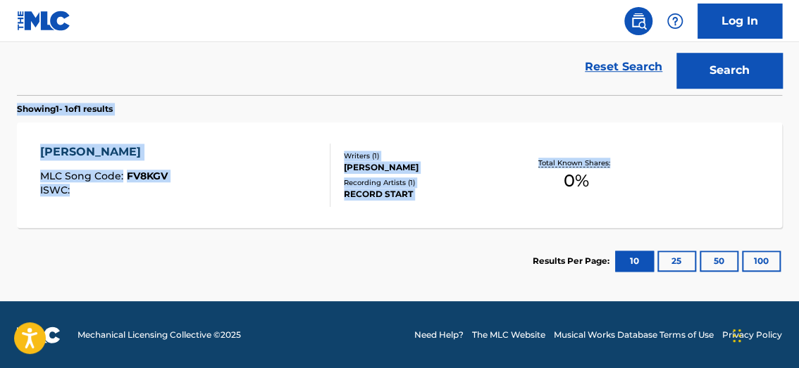
drag, startPoint x: 798, startPoint y: 211, endPoint x: 799, endPoint y: 126, distance: 85.3
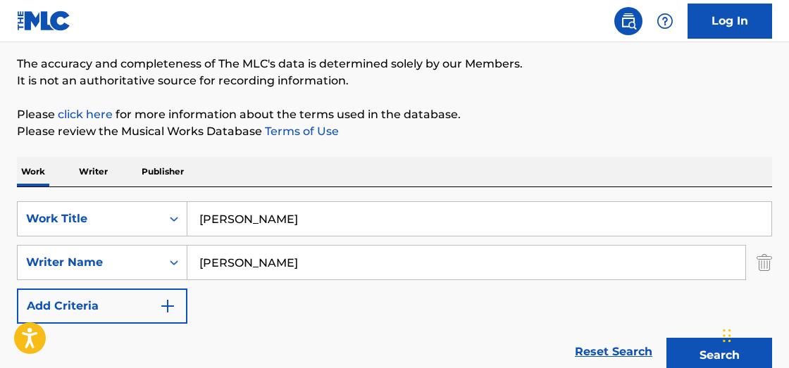
scroll to position [110, 0]
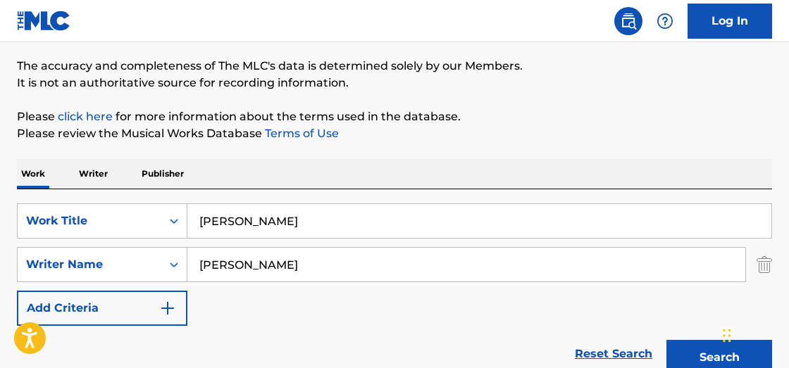
drag, startPoint x: 273, startPoint y: 226, endPoint x: 94, endPoint y: 178, distance: 185.4
click at [93, 185] on div "Work Writer Publisher SearchWithCriteria93d31c4f-af8f-43c4-aee9-51da681e79a4 Wo…" at bounding box center [394, 370] width 755 height 423
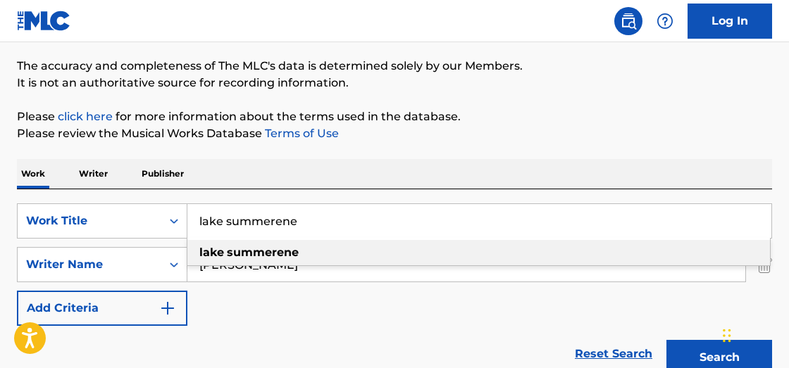
type input "lake summerene"
click at [299, 254] on div "lake summerene" at bounding box center [478, 252] width 583 height 25
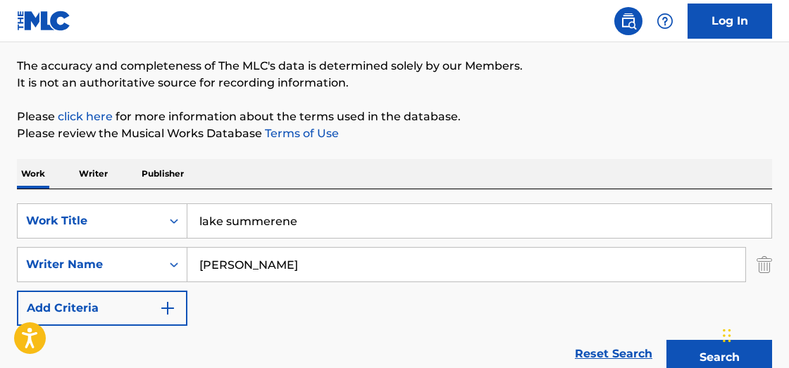
click at [702, 358] on button "Search" at bounding box center [719, 357] width 106 height 35
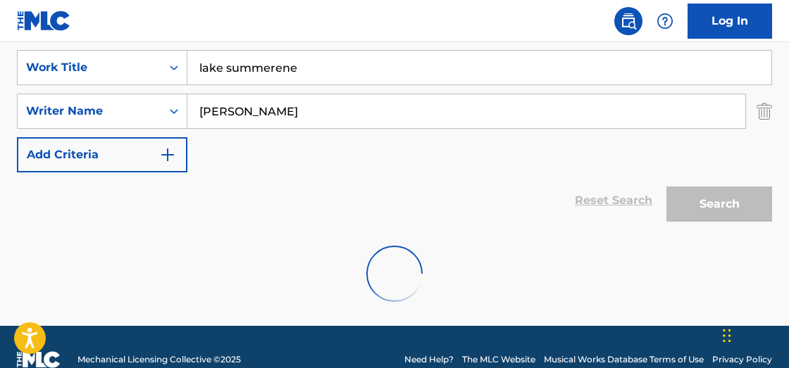
scroll to position [242, 0]
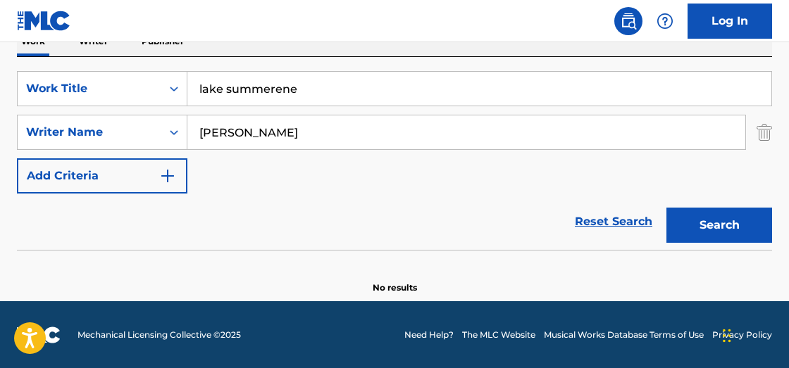
click at [340, 92] on input "lake summerene" at bounding box center [479, 89] width 584 height 34
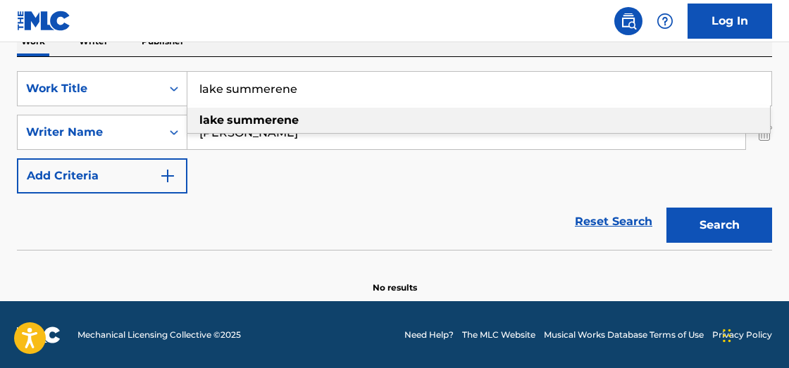
click at [540, 93] on input "lake summerene" at bounding box center [479, 89] width 584 height 34
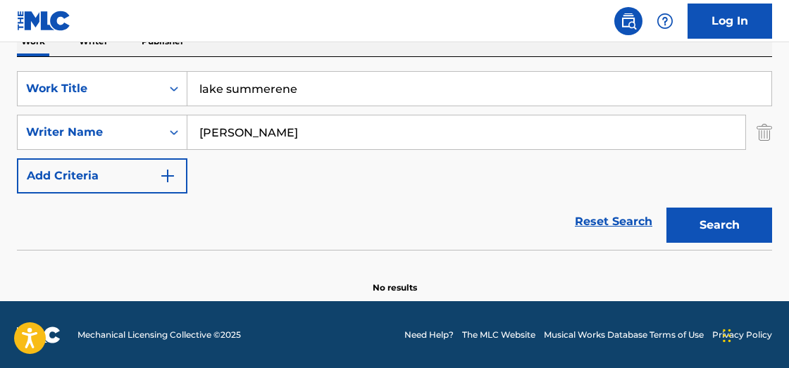
click at [716, 226] on button "Search" at bounding box center [719, 225] width 106 height 35
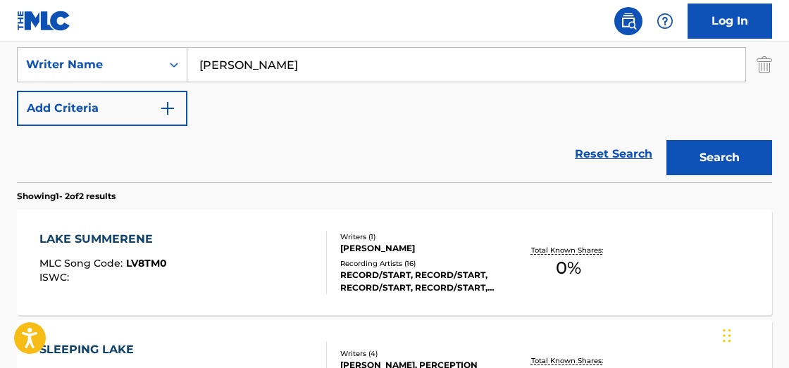
scroll to position [337, 0]
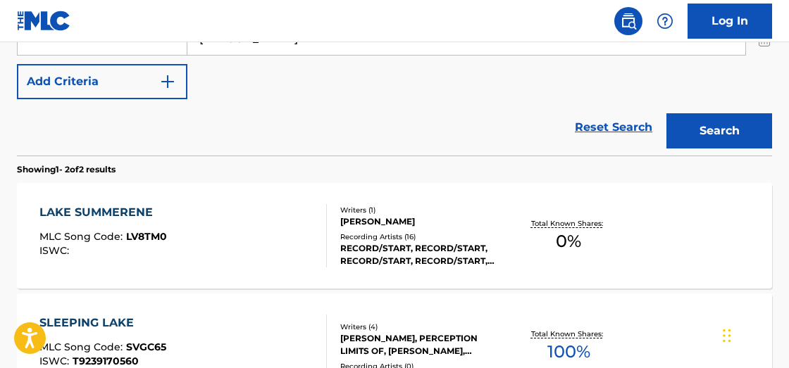
click at [574, 236] on span "0 %" at bounding box center [568, 241] width 25 height 25
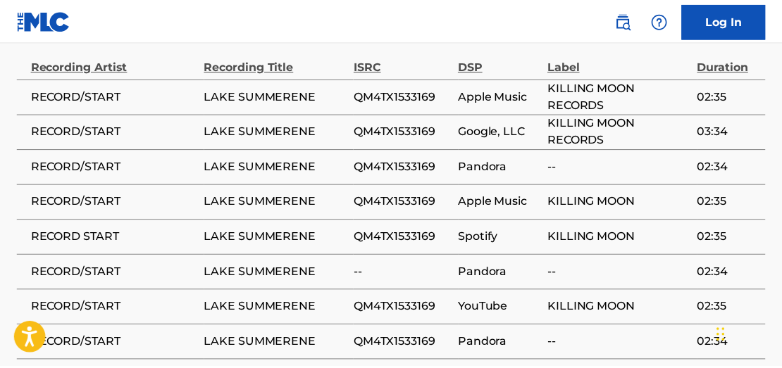
scroll to position [775, 0]
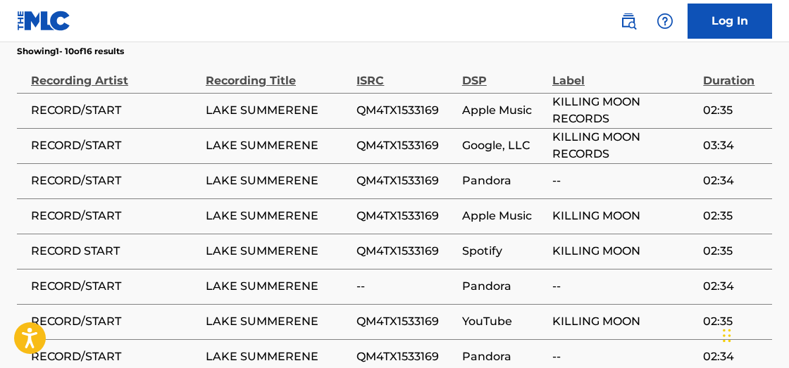
click at [399, 111] on span "QM4TX1533169" at bounding box center [405, 110] width 98 height 17
copy span "QM4TX1533169"
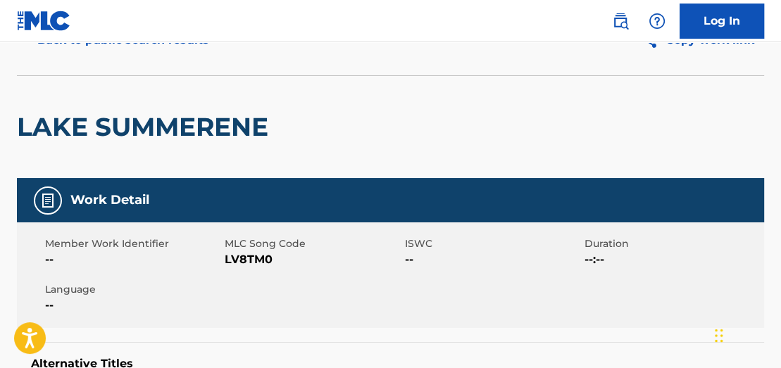
scroll to position [0, 0]
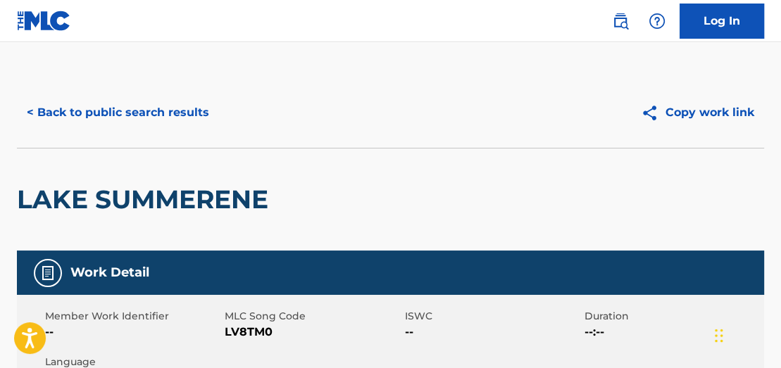
scroll to position [417, 0]
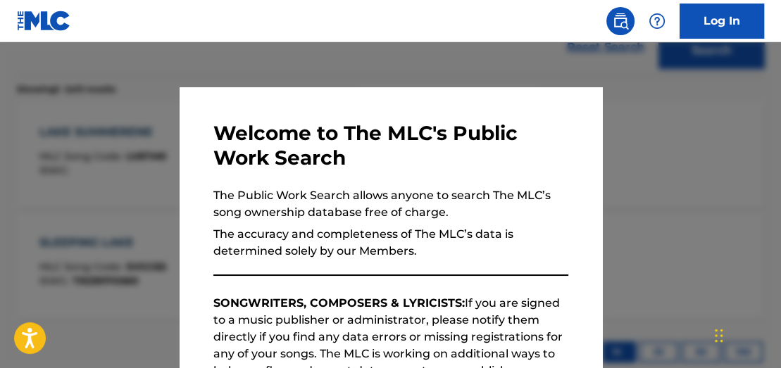
drag, startPoint x: 189, startPoint y: 58, endPoint x: 298, endPoint y: 70, distance: 109.8
click at [209, 61] on div at bounding box center [390, 226] width 781 height 368
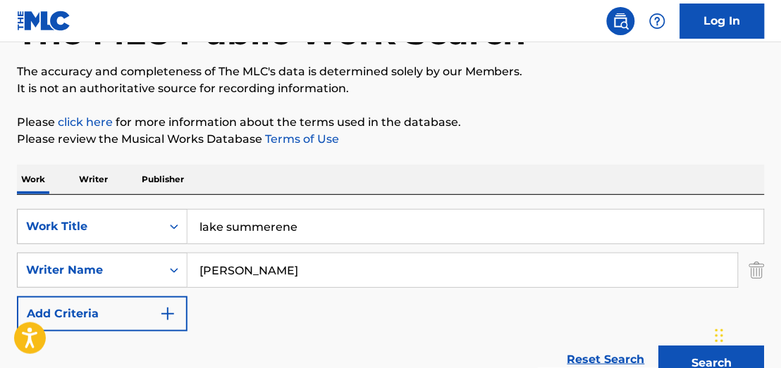
scroll to position [104, 0]
click at [0, 183] on html "Accessibility Screen-Reader Guide, Feedback, and Issue Reporting | New window C…" at bounding box center [390, 80] width 781 height 368
type input "rock from afar"
click at [695, 355] on button "Search" at bounding box center [712, 363] width 106 height 35
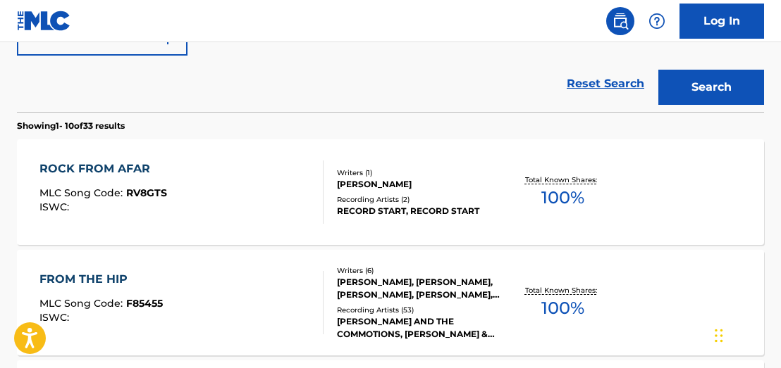
scroll to position [386, 0]
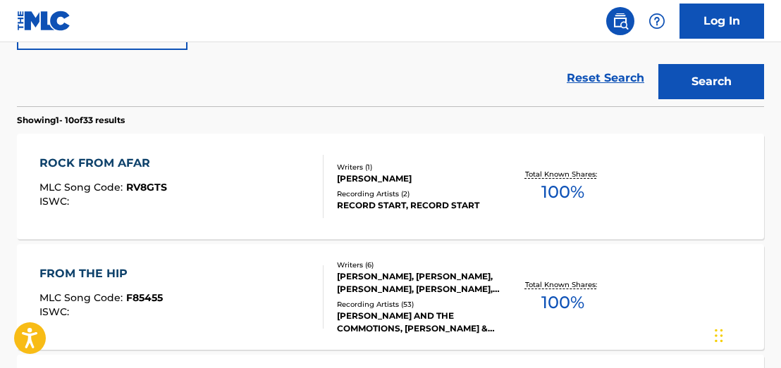
click at [583, 188] on span "100 %" at bounding box center [562, 192] width 43 height 25
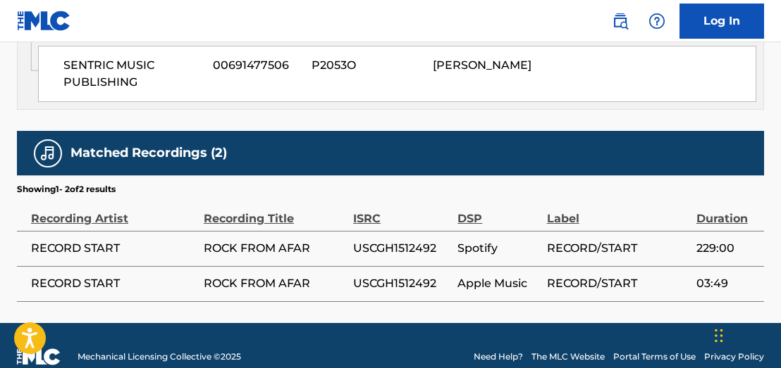
scroll to position [850, 0]
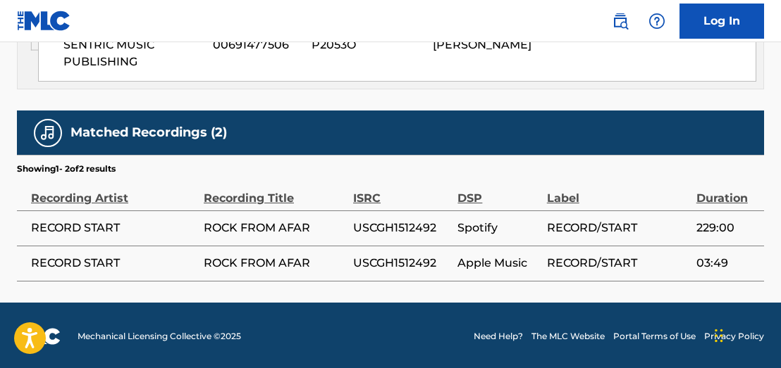
click at [403, 222] on span "USCGH1512492" at bounding box center [401, 228] width 97 height 17
click at [403, 223] on span "USCGH1512492" at bounding box center [401, 228] width 97 height 17
copy span "USCGH1512492"
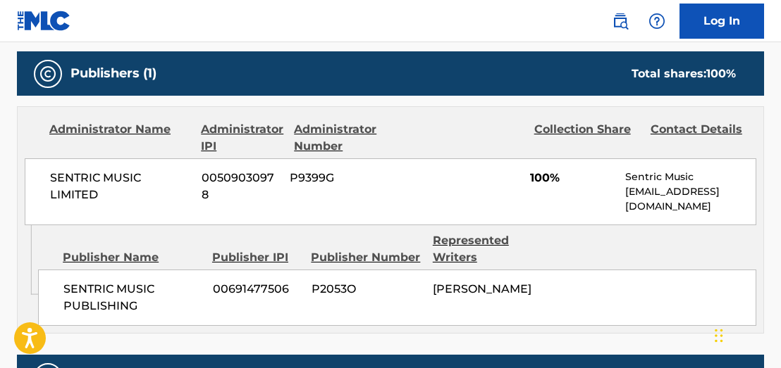
scroll to position [604, 0]
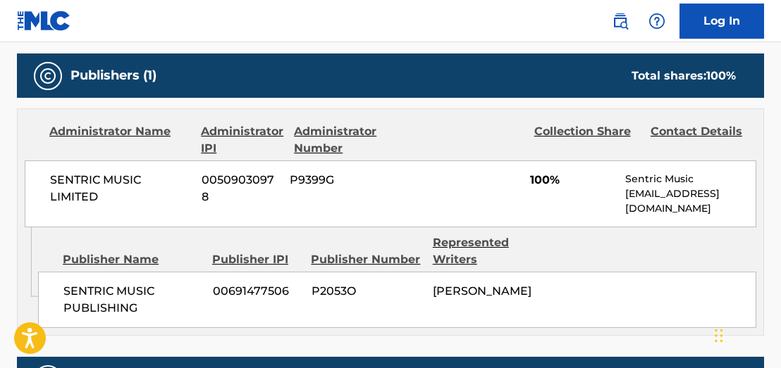
scroll to position [467, 0]
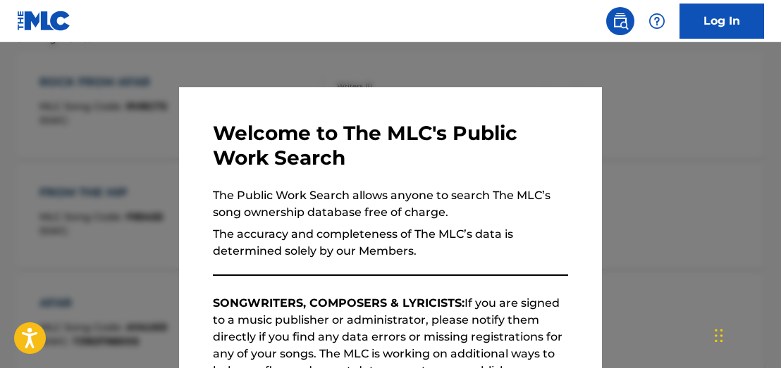
drag, startPoint x: 273, startPoint y: 65, endPoint x: 324, endPoint y: 70, distance: 51.0
click at [279, 64] on div at bounding box center [390, 226] width 781 height 368
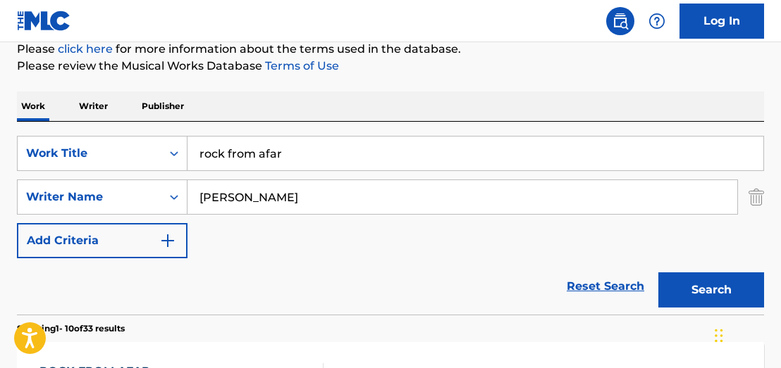
scroll to position [183, 0]
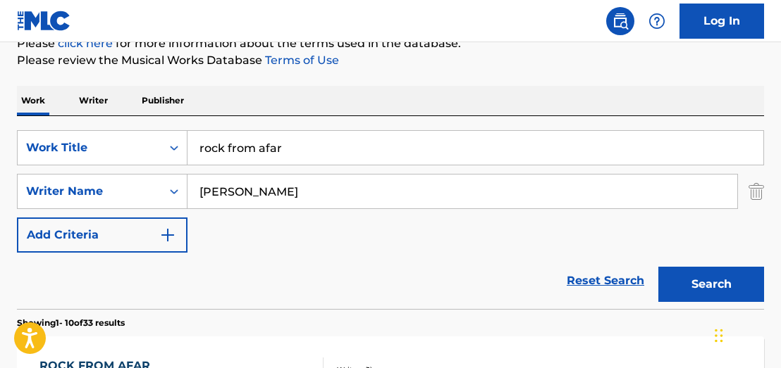
drag, startPoint x: 408, startPoint y: 137, endPoint x: 2, endPoint y: 64, distance: 412.4
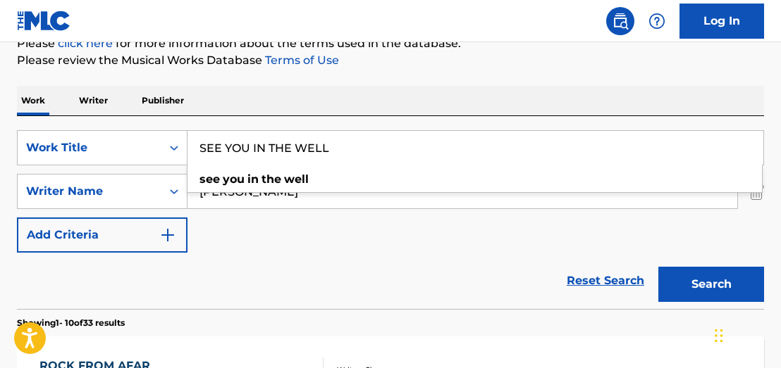
type input "SEE YOU IN THE WELL"
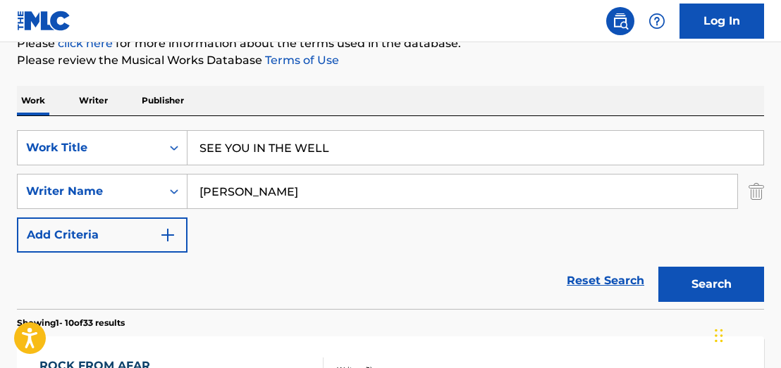
click at [721, 278] on button "Search" at bounding box center [711, 284] width 106 height 35
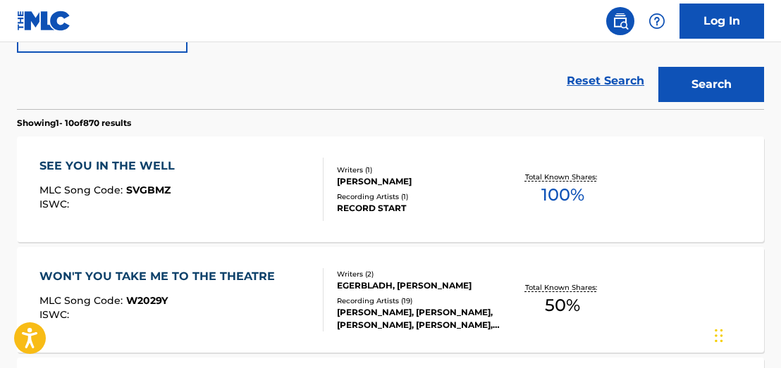
scroll to position [411, 0]
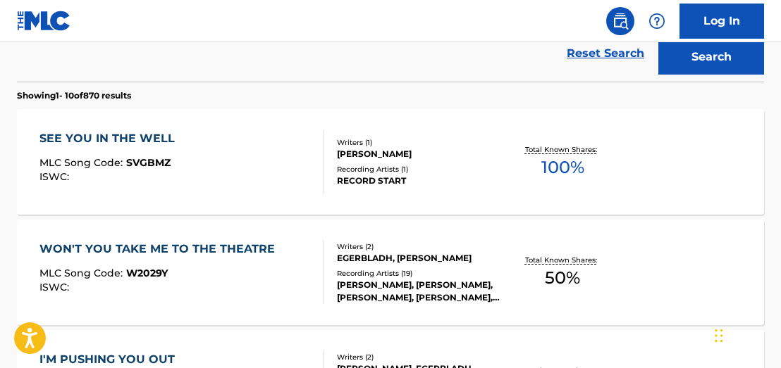
click at [575, 164] on span "100 %" at bounding box center [562, 167] width 43 height 25
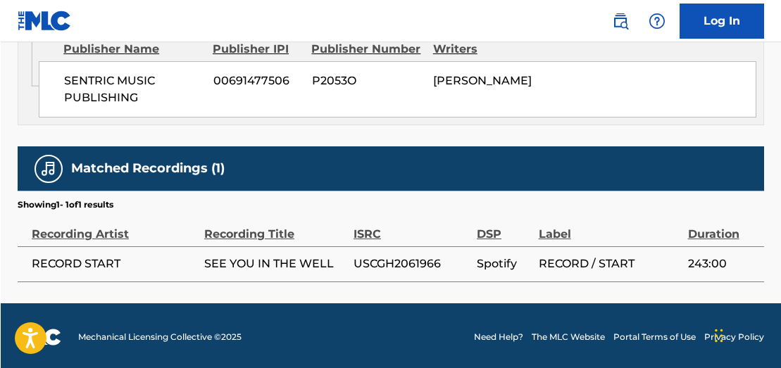
scroll to position [811, 0]
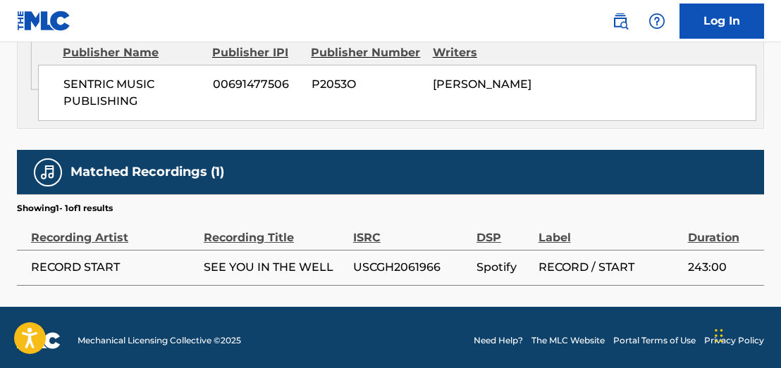
click at [399, 267] on span "USCGH2061966" at bounding box center [411, 267] width 116 height 17
copy span "USCGH2061966"
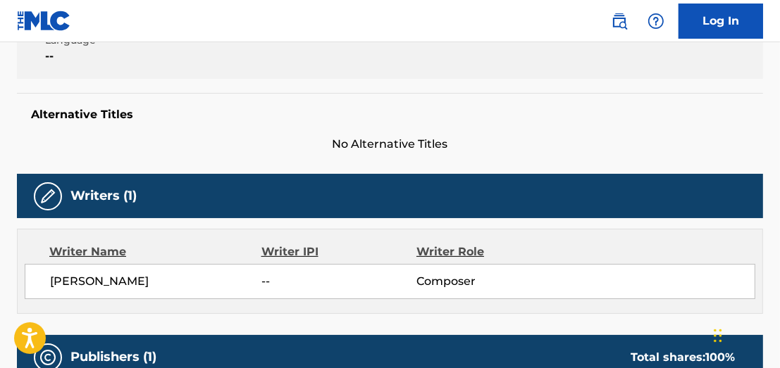
scroll to position [0, 0]
